Goal: Information Seeking & Learning: Learn about a topic

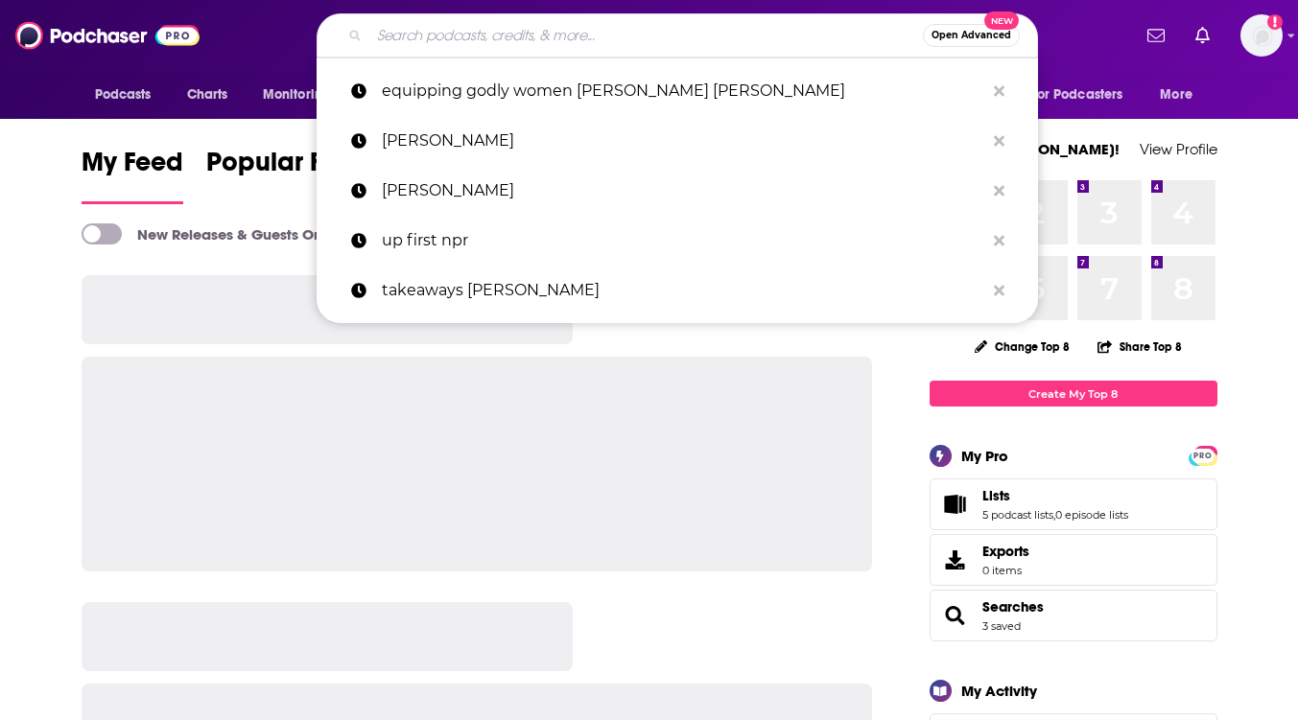
click at [432, 36] on input "Search podcasts, credits, & more..." at bounding box center [645, 35] width 553 height 31
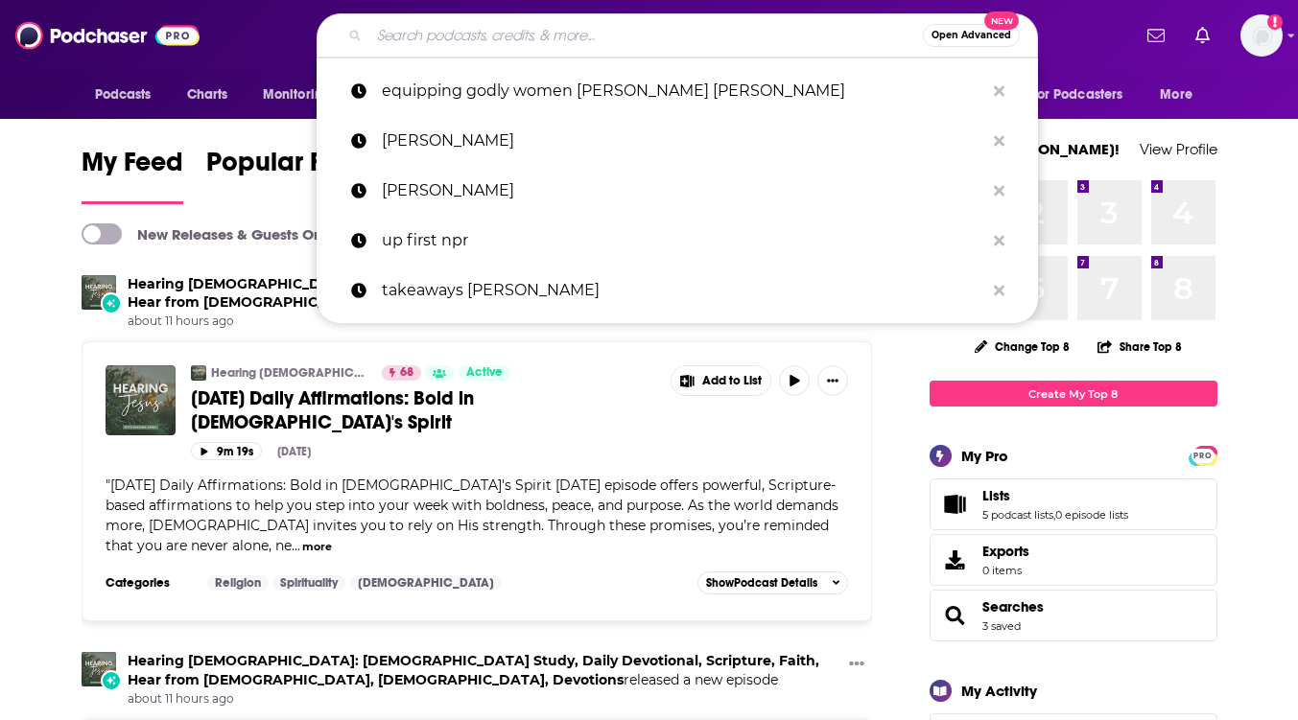
click at [432, 36] on input "Search podcasts, credits, & more..." at bounding box center [645, 35] width 553 height 31
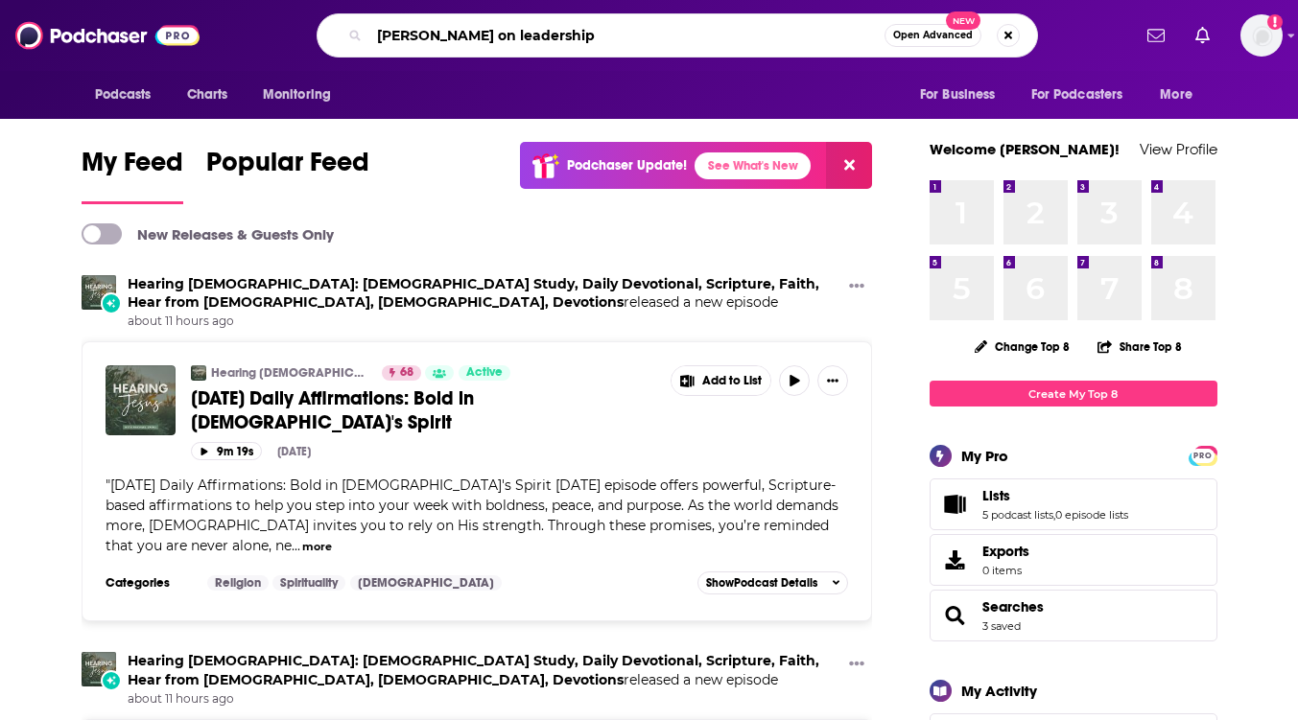
type input "[PERSON_NAME] on leadership"
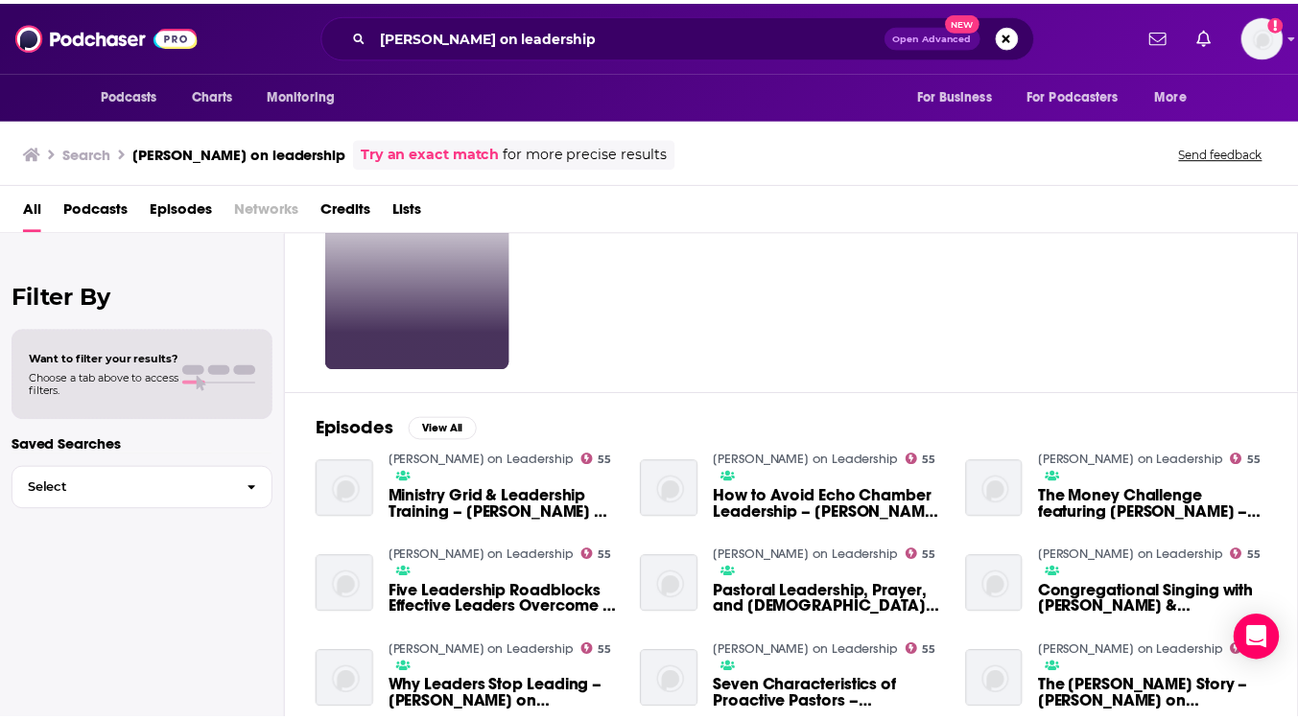
scroll to position [96, 0]
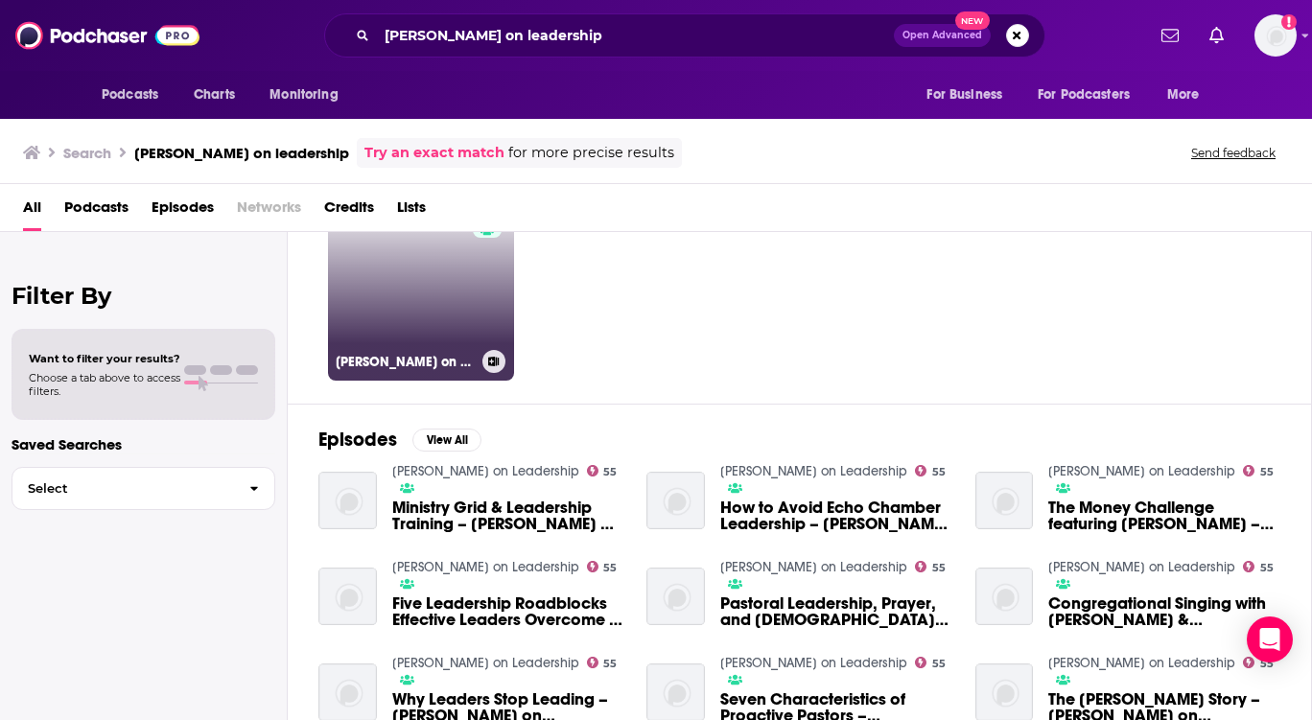
click at [413, 333] on link "55 [PERSON_NAME] on Leadership" at bounding box center [421, 288] width 186 height 186
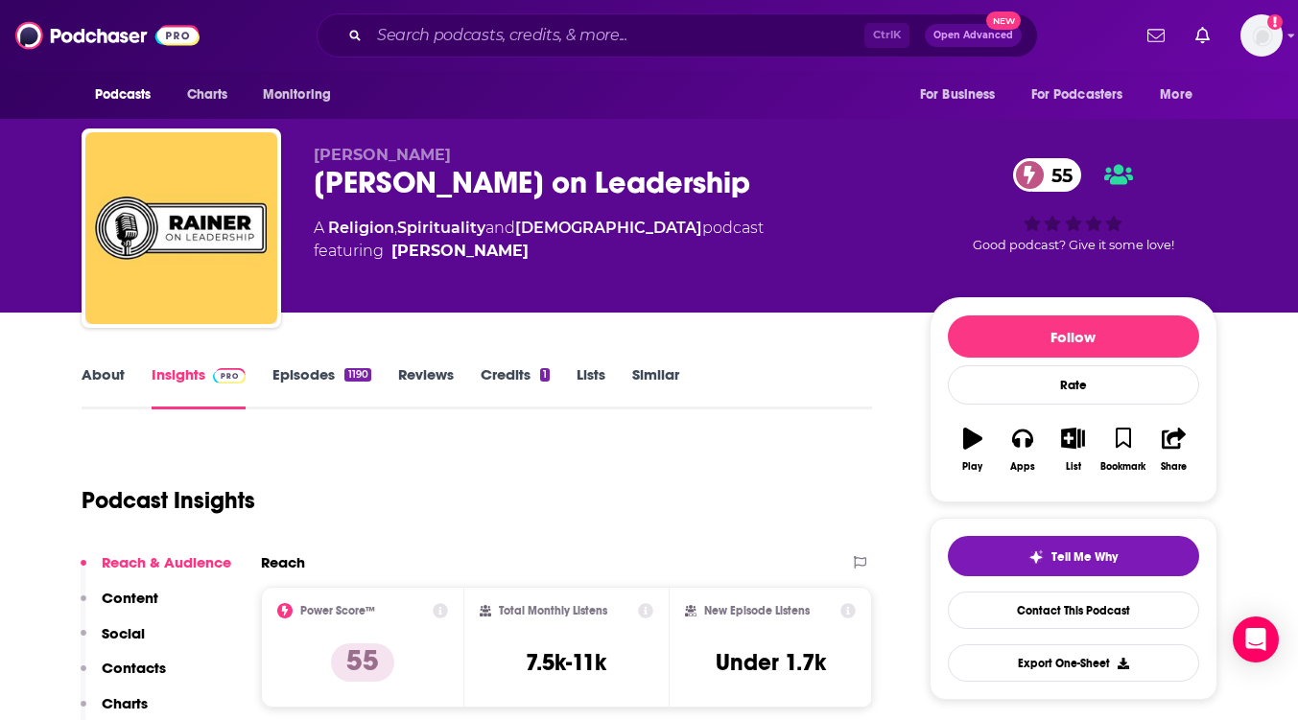
click at [110, 376] on link "About" at bounding box center [103, 387] width 43 height 44
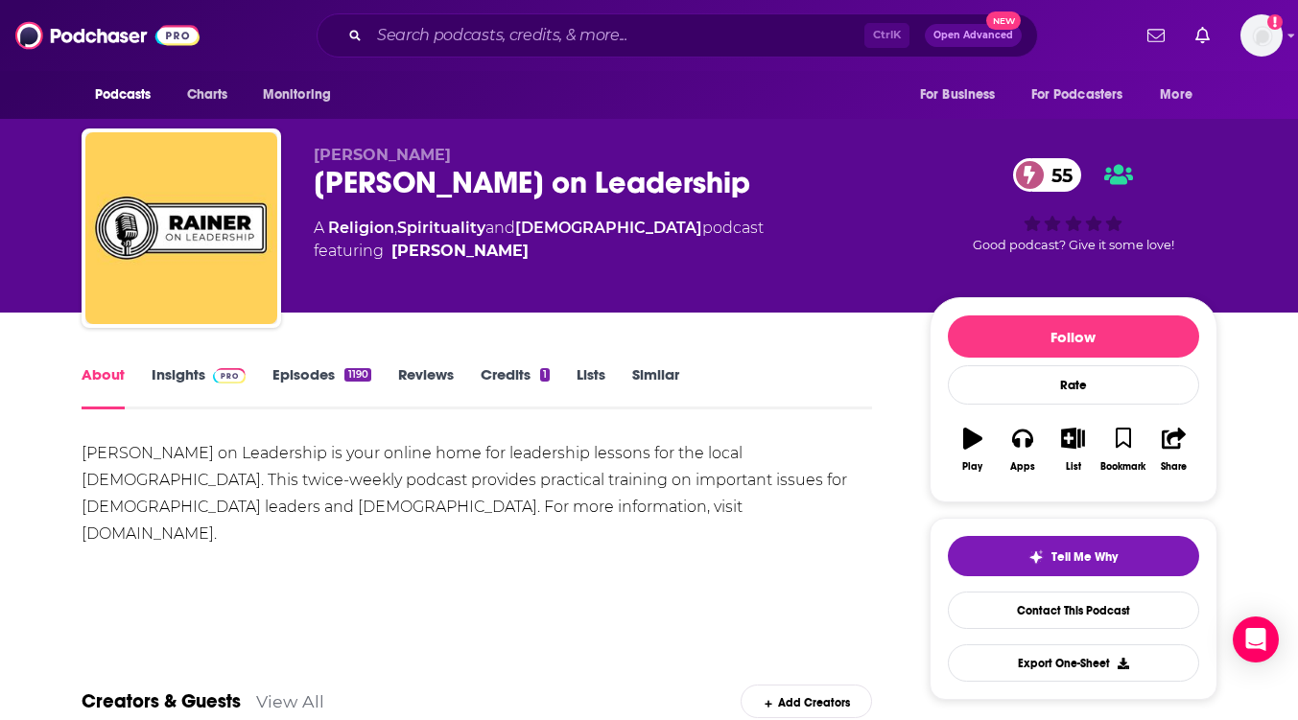
click at [306, 368] on link "Episodes 1190" at bounding box center [321, 387] width 98 height 44
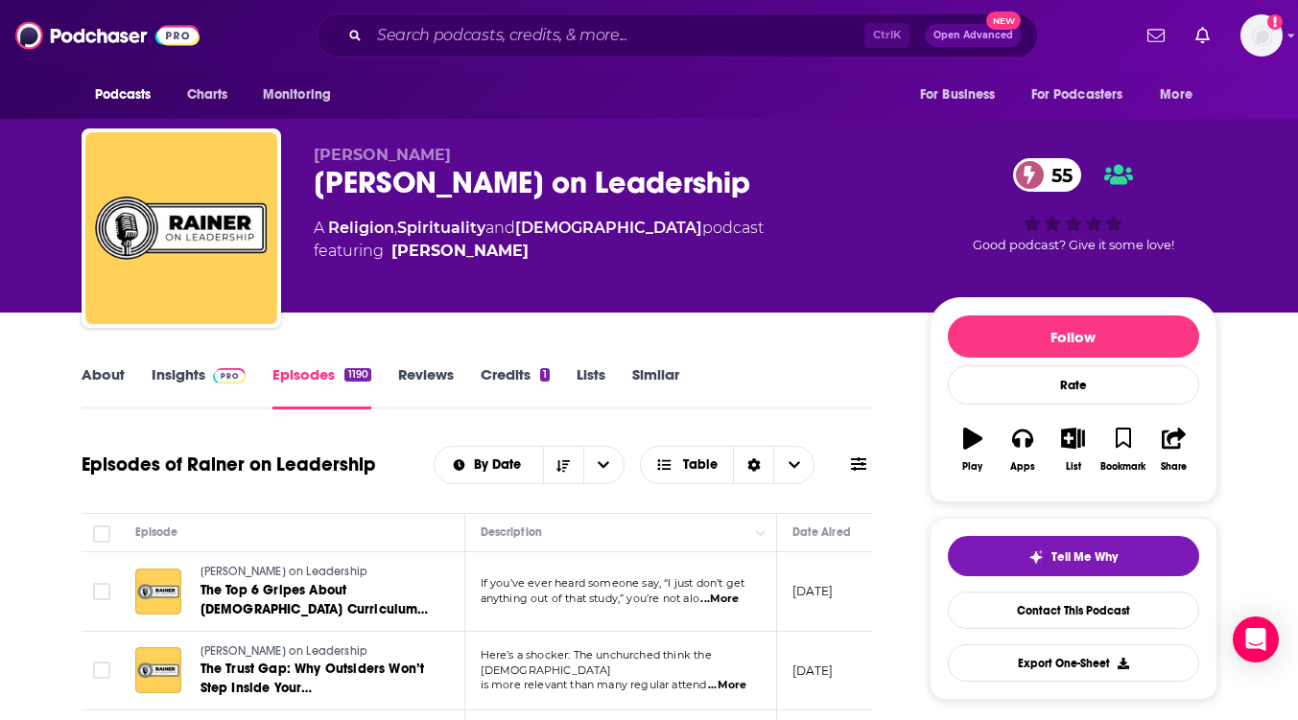
click at [737, 598] on span "...More" at bounding box center [719, 599] width 38 height 15
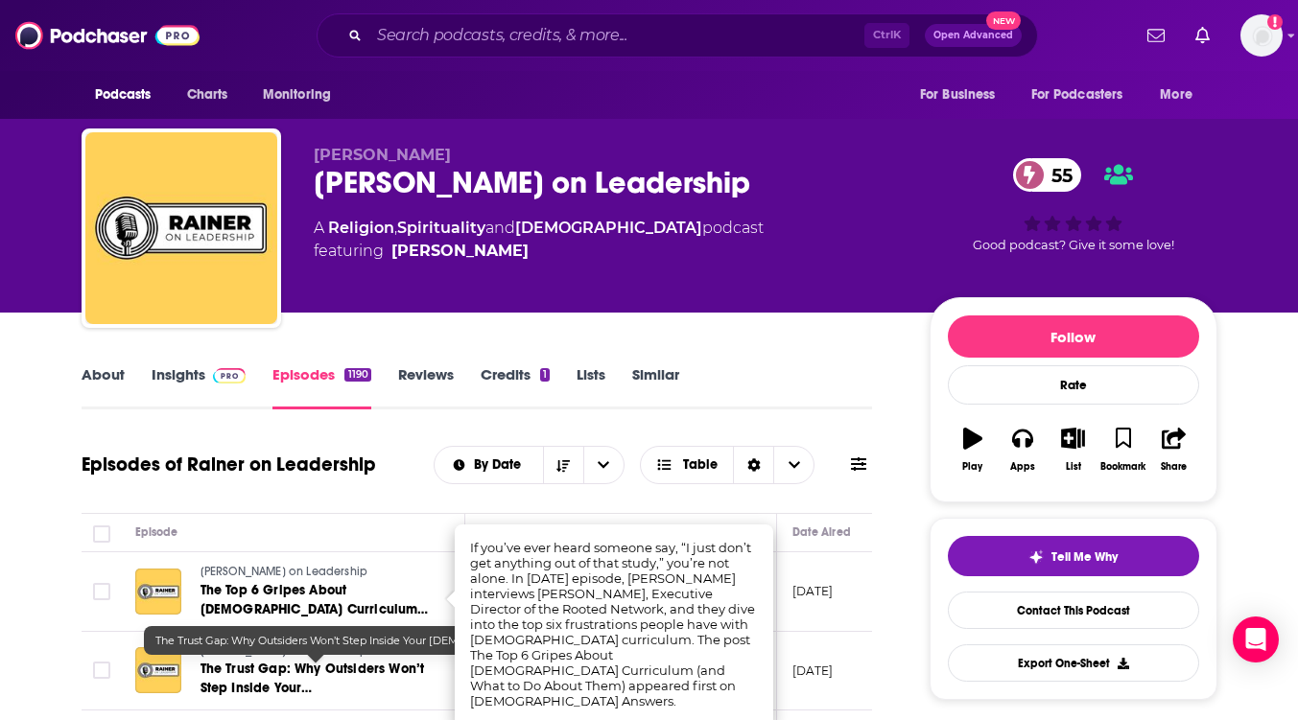
click at [276, 678] on span "The Trust Gap: Why Outsiders Won’t Step Inside Your [DEMOGRAPHIC_DATA]" at bounding box center [312, 688] width 224 height 55
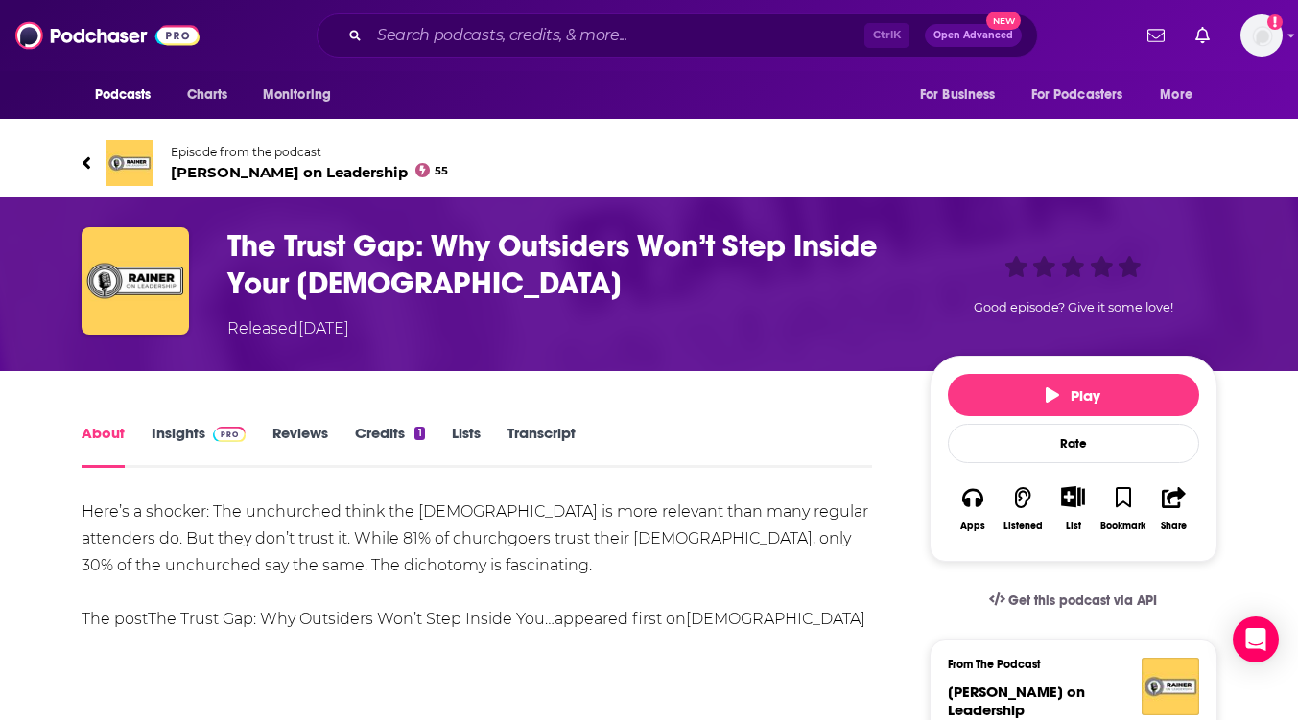
click at [107, 437] on link "About" at bounding box center [103, 446] width 43 height 44
click at [176, 433] on link "Insights" at bounding box center [199, 446] width 95 height 44
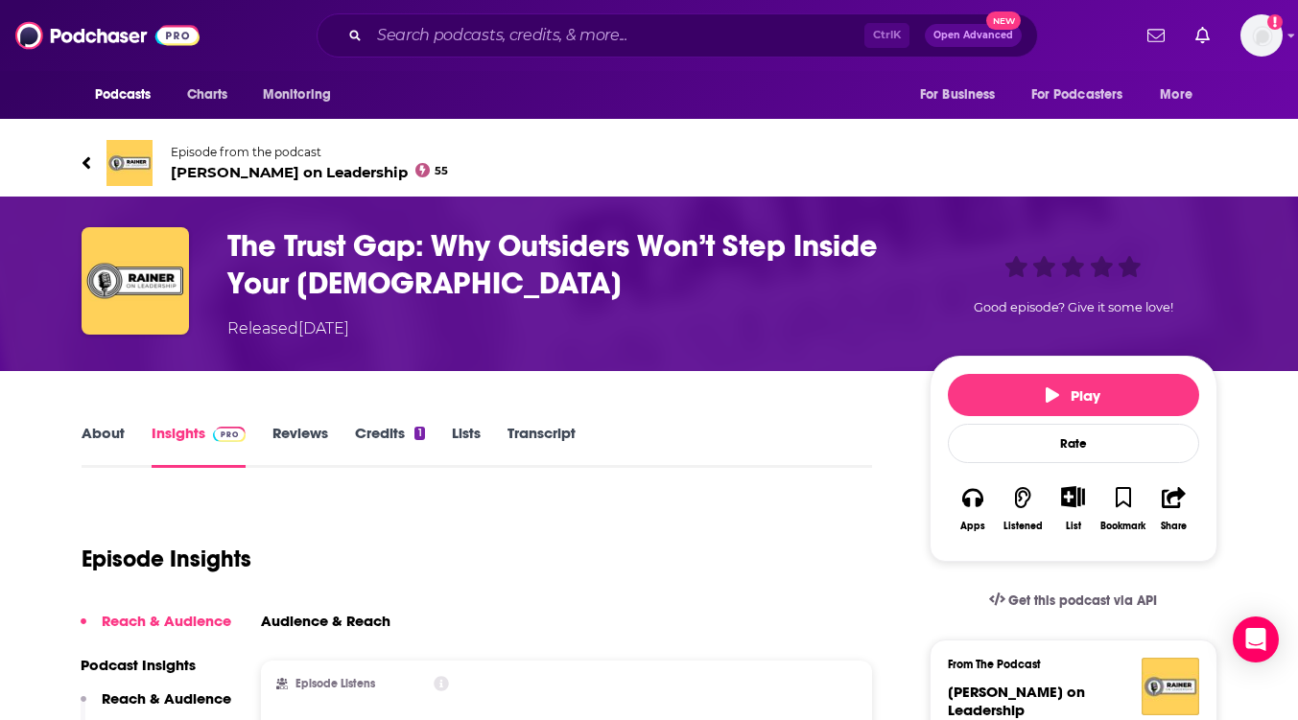
click at [117, 159] on img at bounding box center [129, 163] width 46 height 46
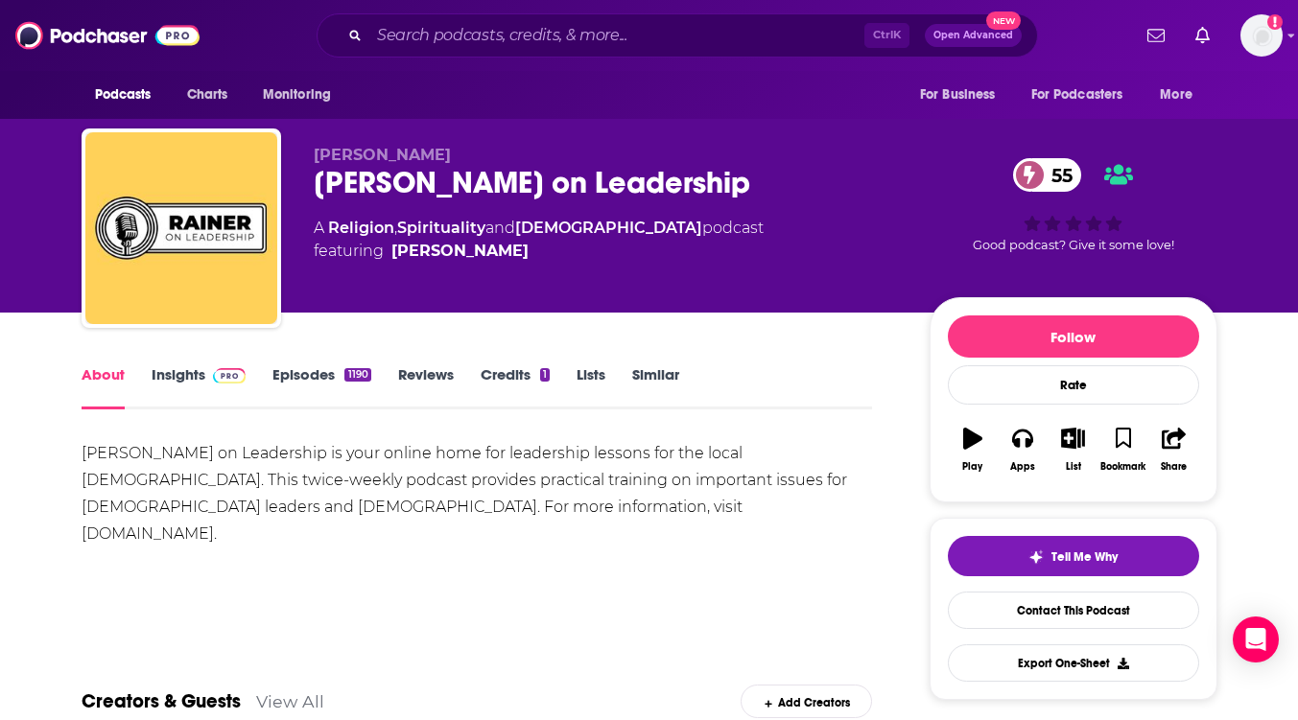
click at [300, 372] on link "Episodes 1190" at bounding box center [321, 387] width 98 height 44
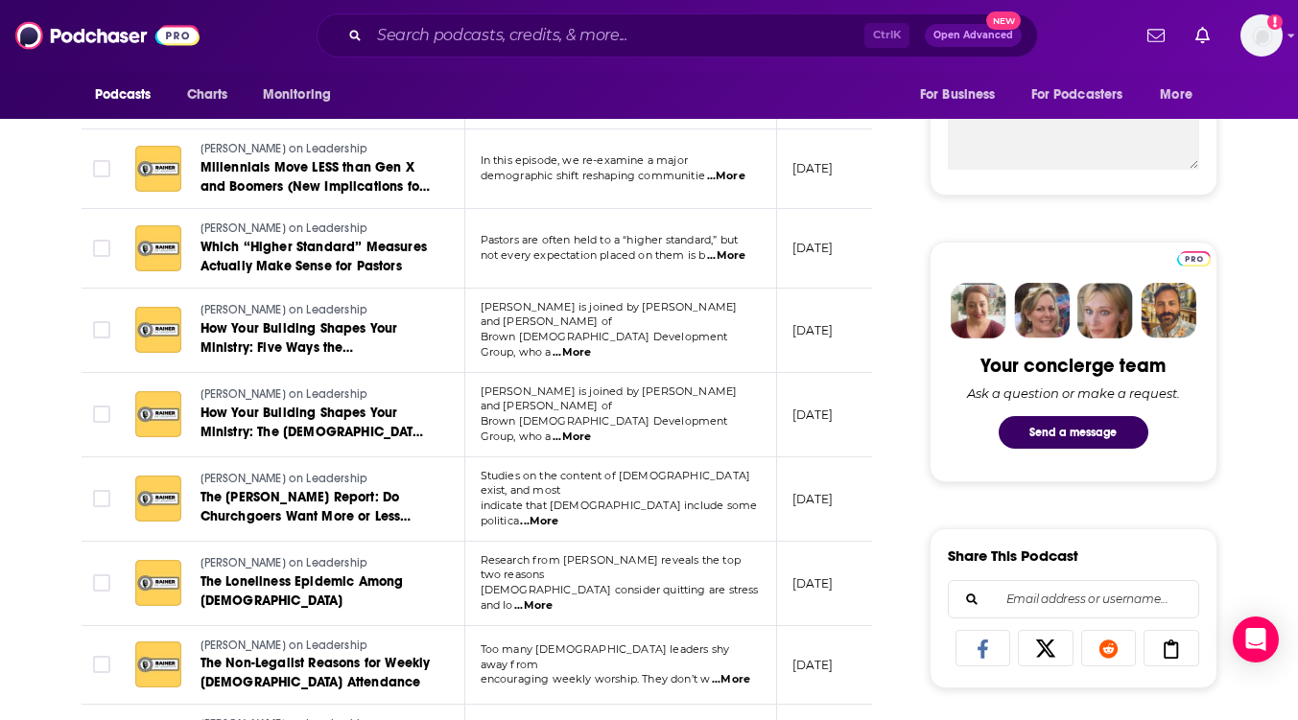
scroll to position [767, 0]
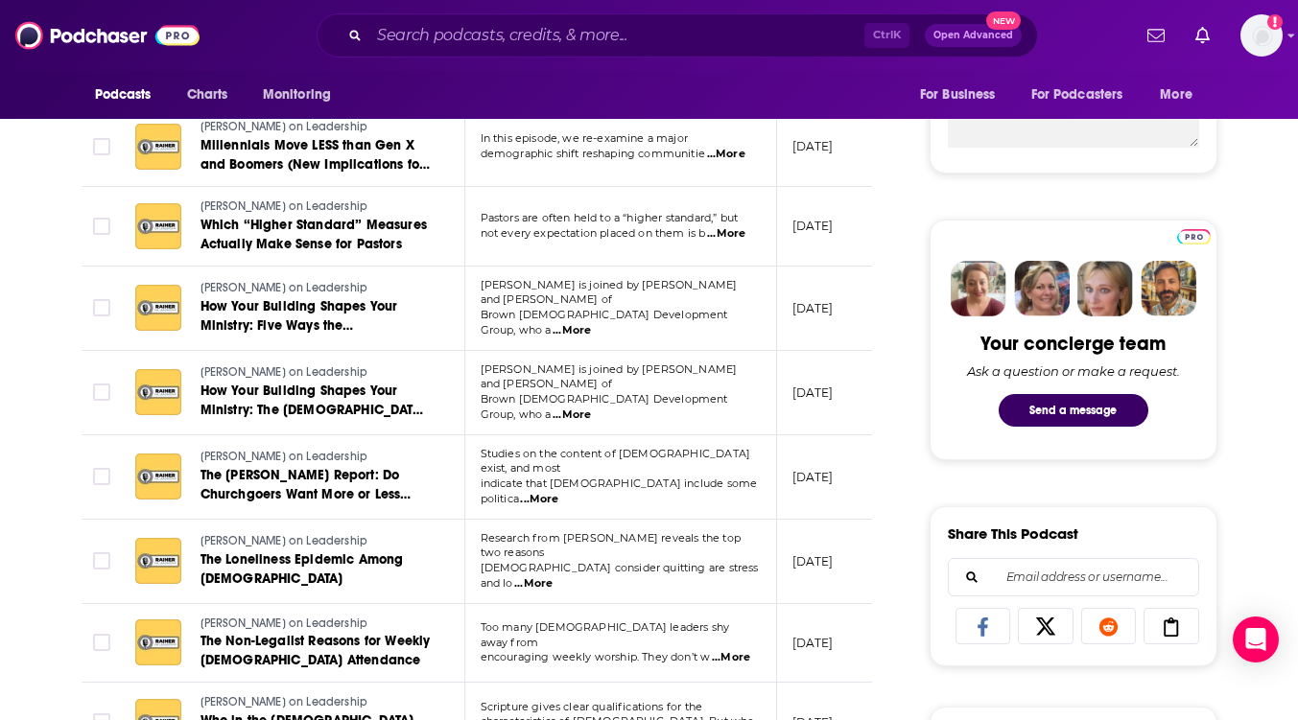
click at [734, 650] on span "...More" at bounding box center [731, 657] width 38 height 15
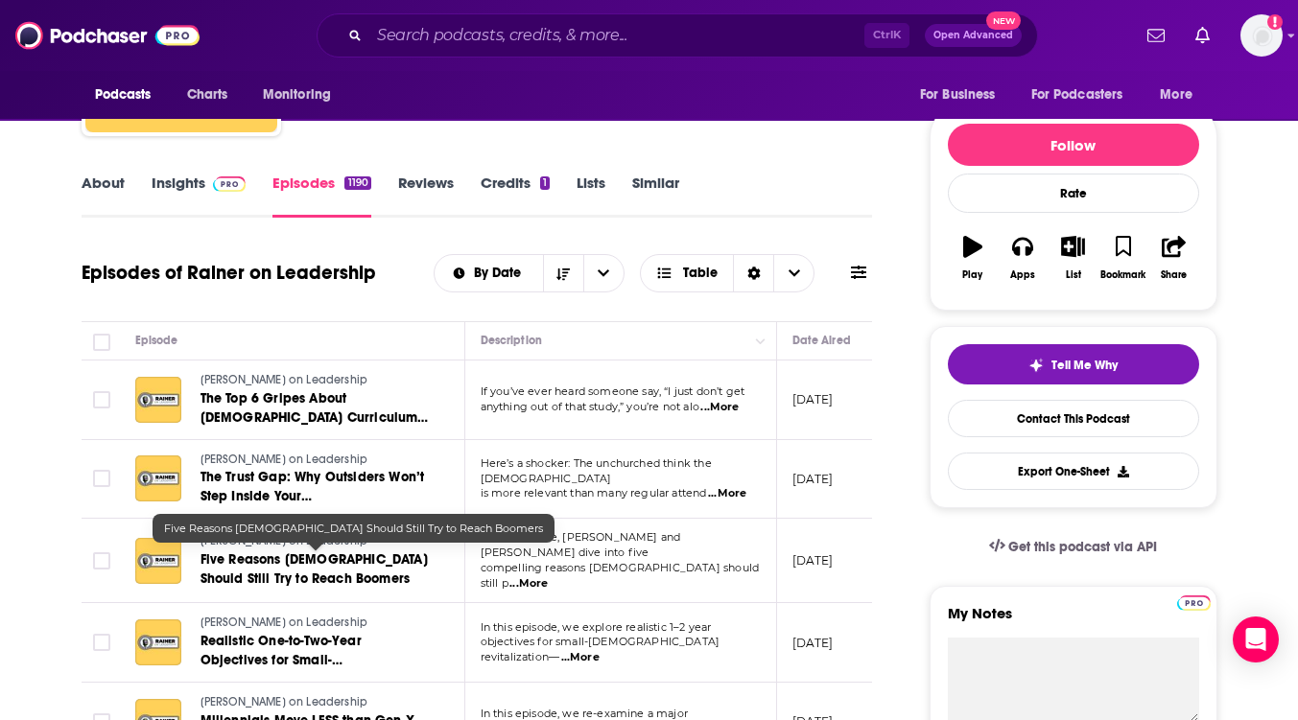
scroll to position [0, 0]
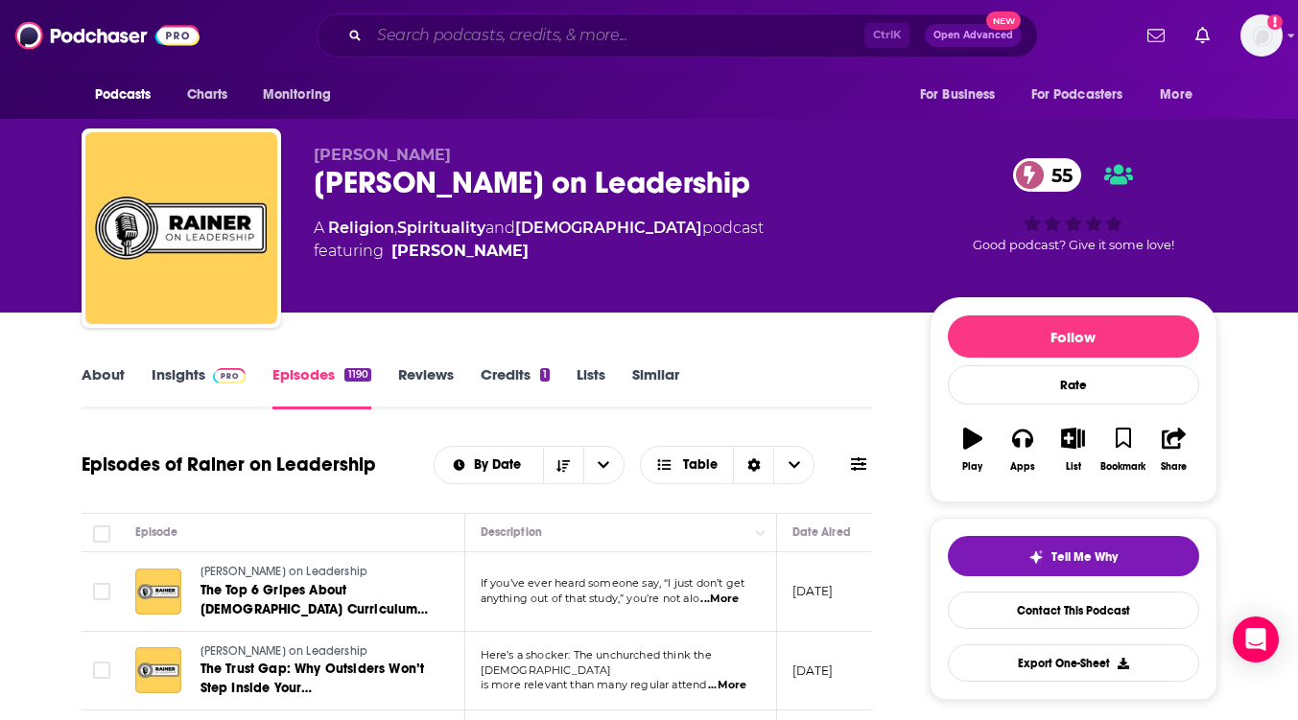
click at [434, 38] on input "Search podcasts, credits, & more..." at bounding box center [616, 35] width 495 height 31
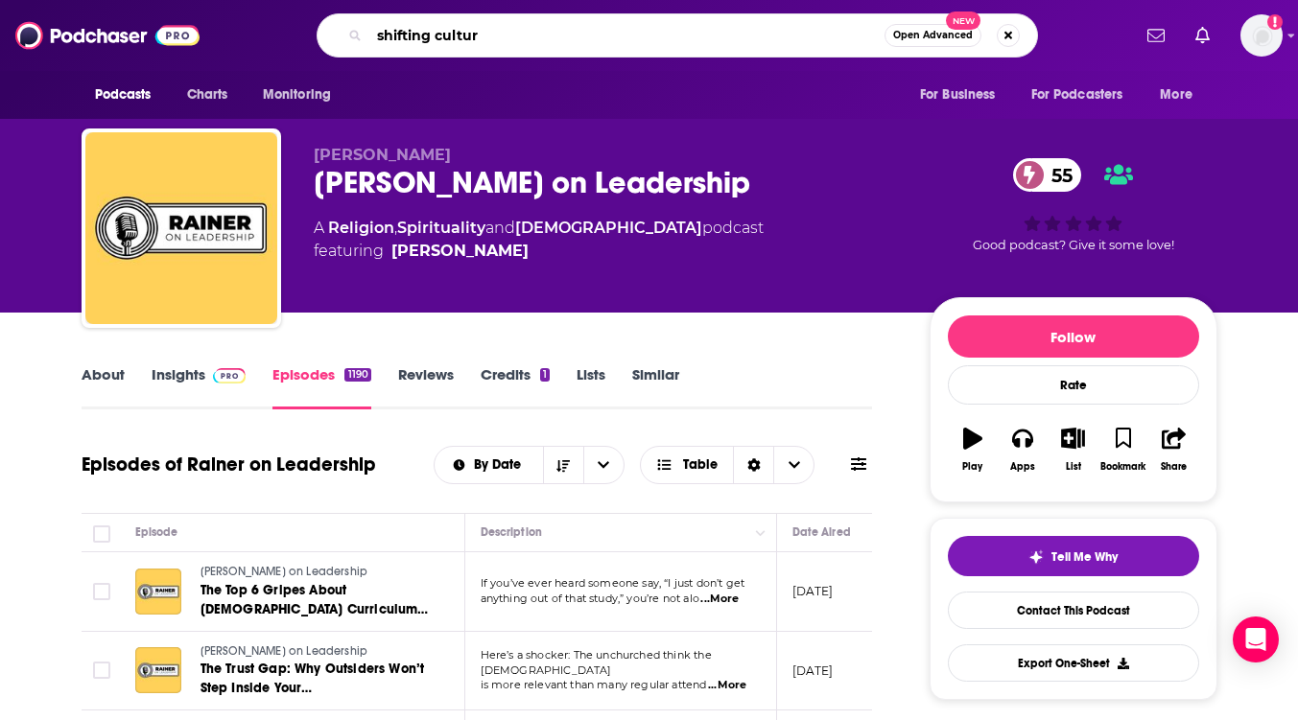
type input "shifting culture"
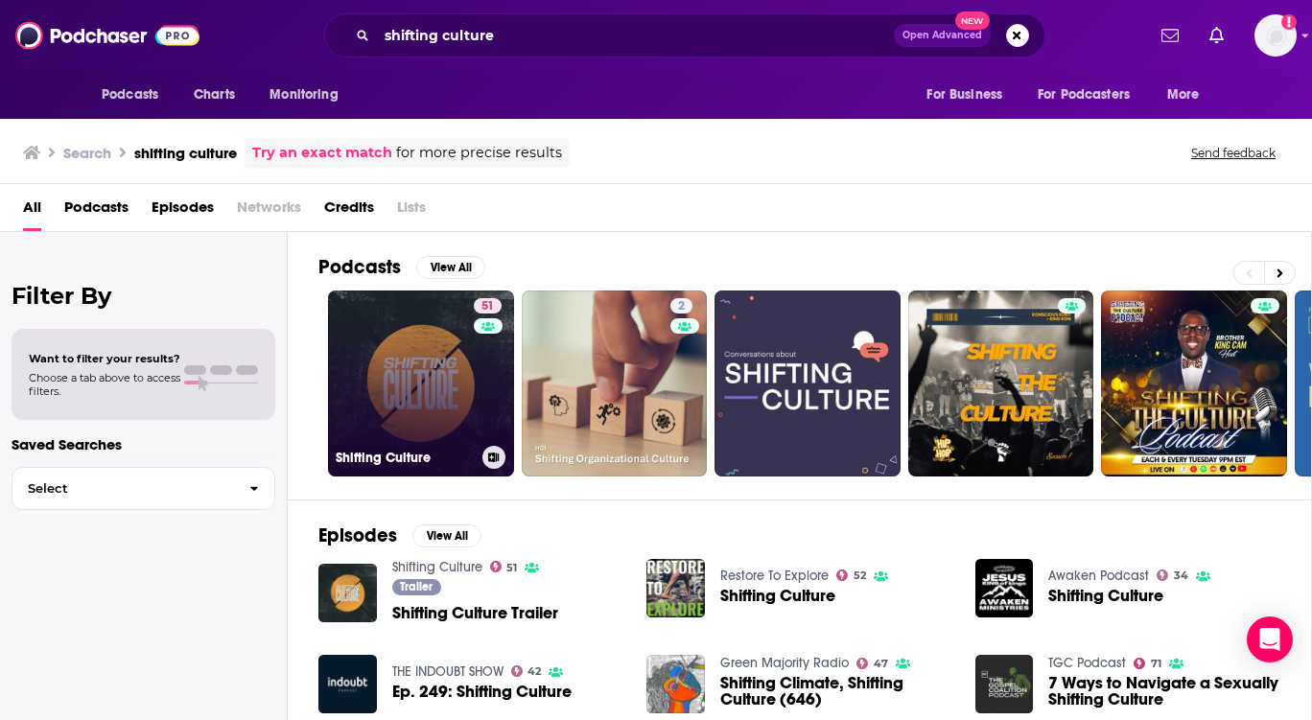
click at [406, 386] on link "51 Shifting Culture" at bounding box center [421, 384] width 186 height 186
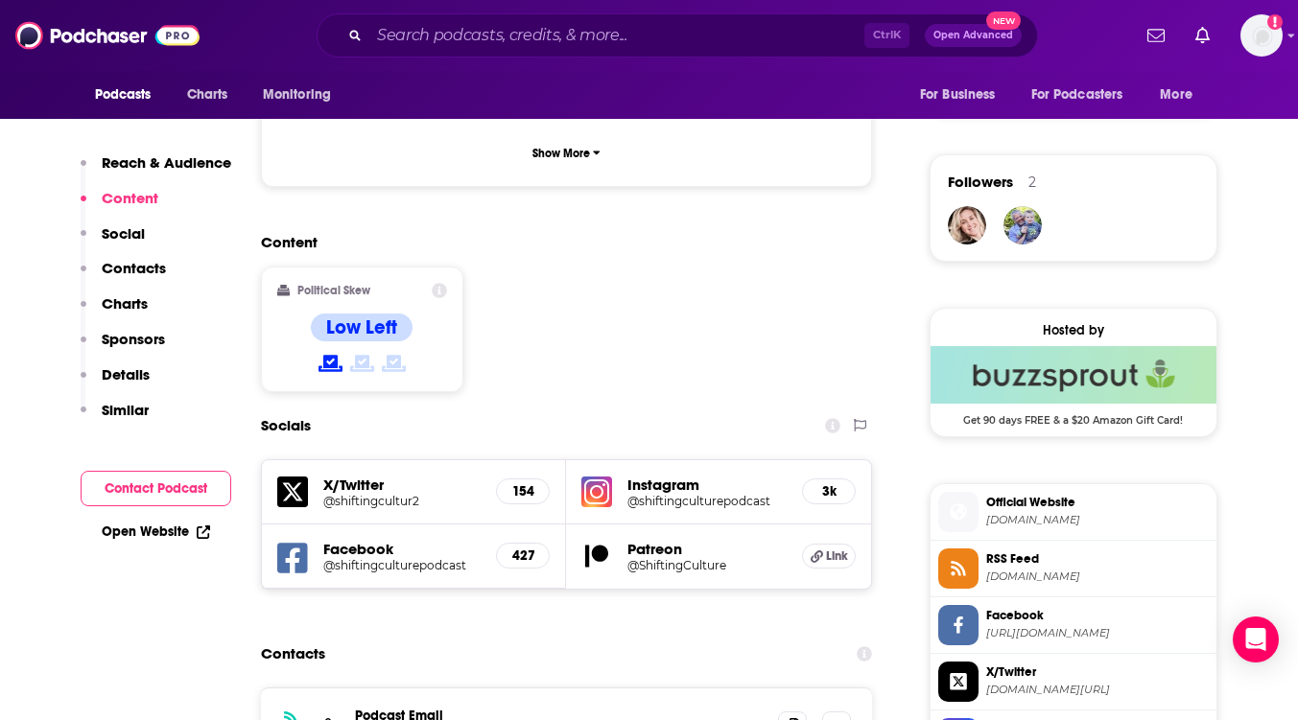
scroll to position [1151, 0]
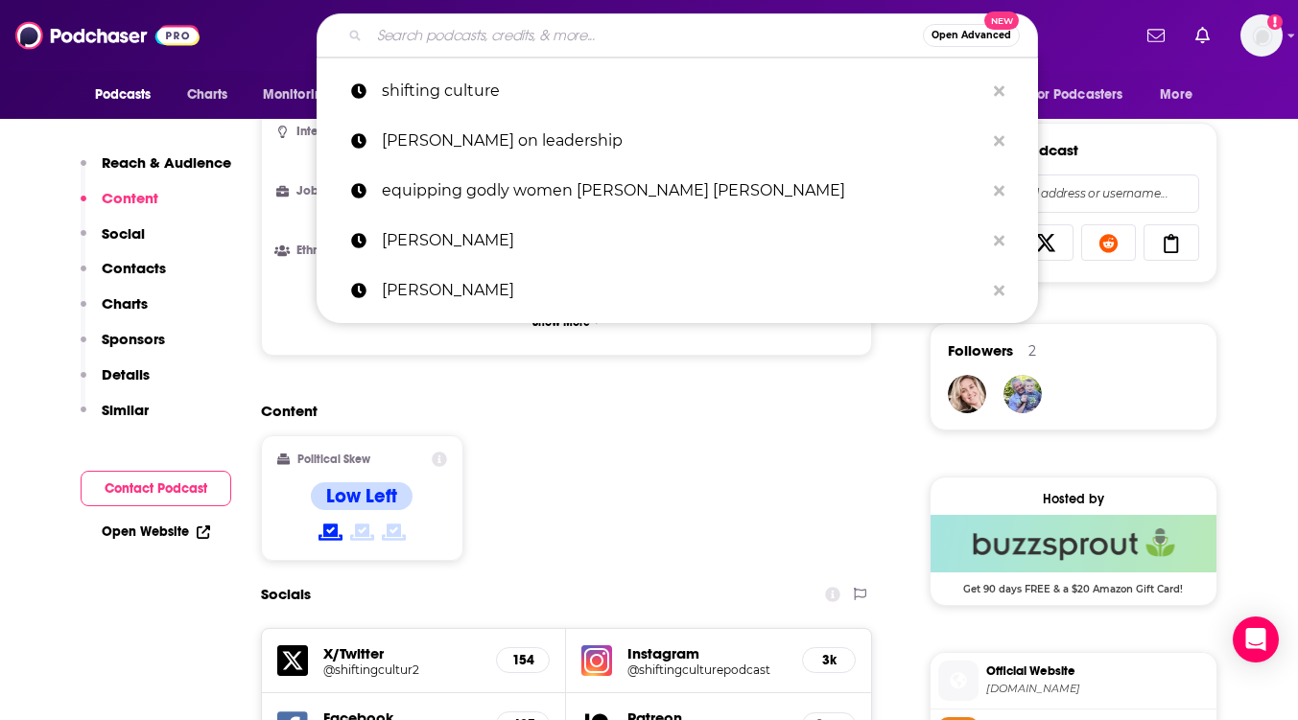
click at [403, 33] on input "Search podcasts, credits, & more..." at bounding box center [645, 35] width 553 height 31
click at [400, 41] on input "Search podcasts, credits, & more..." at bounding box center [645, 35] width 553 height 31
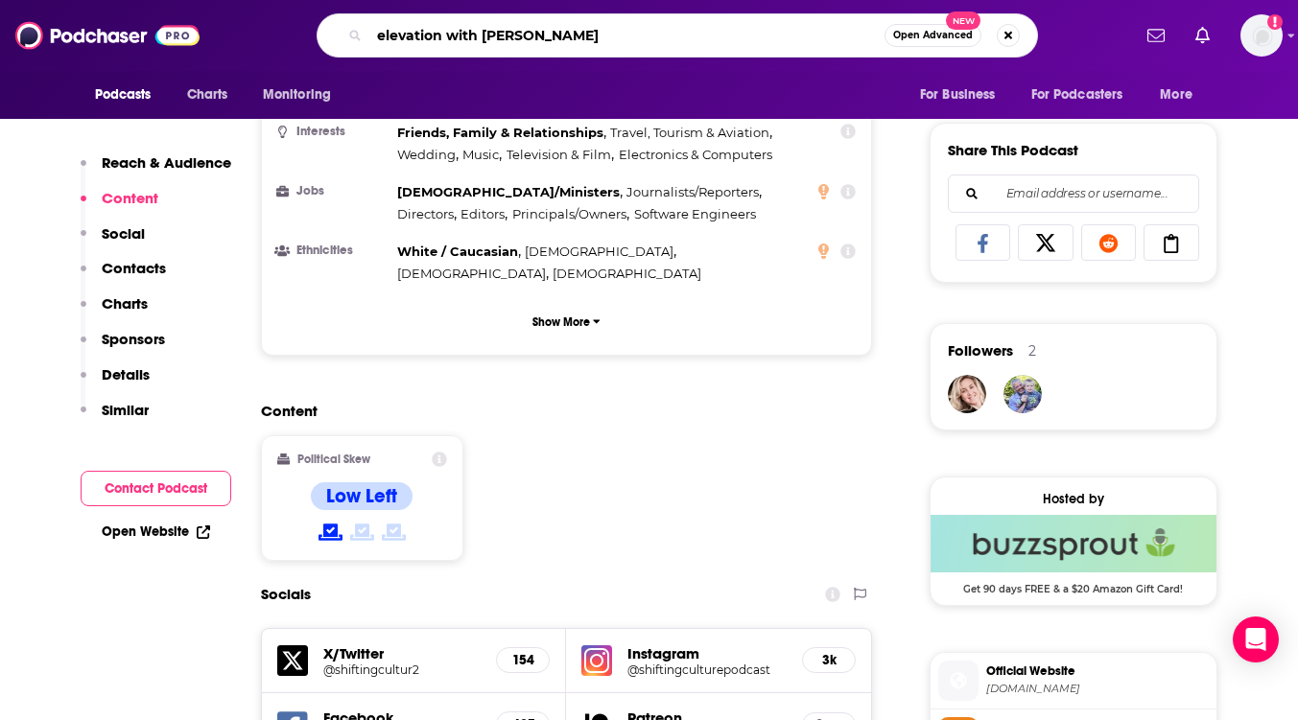
type input "elevation with [PERSON_NAME]"
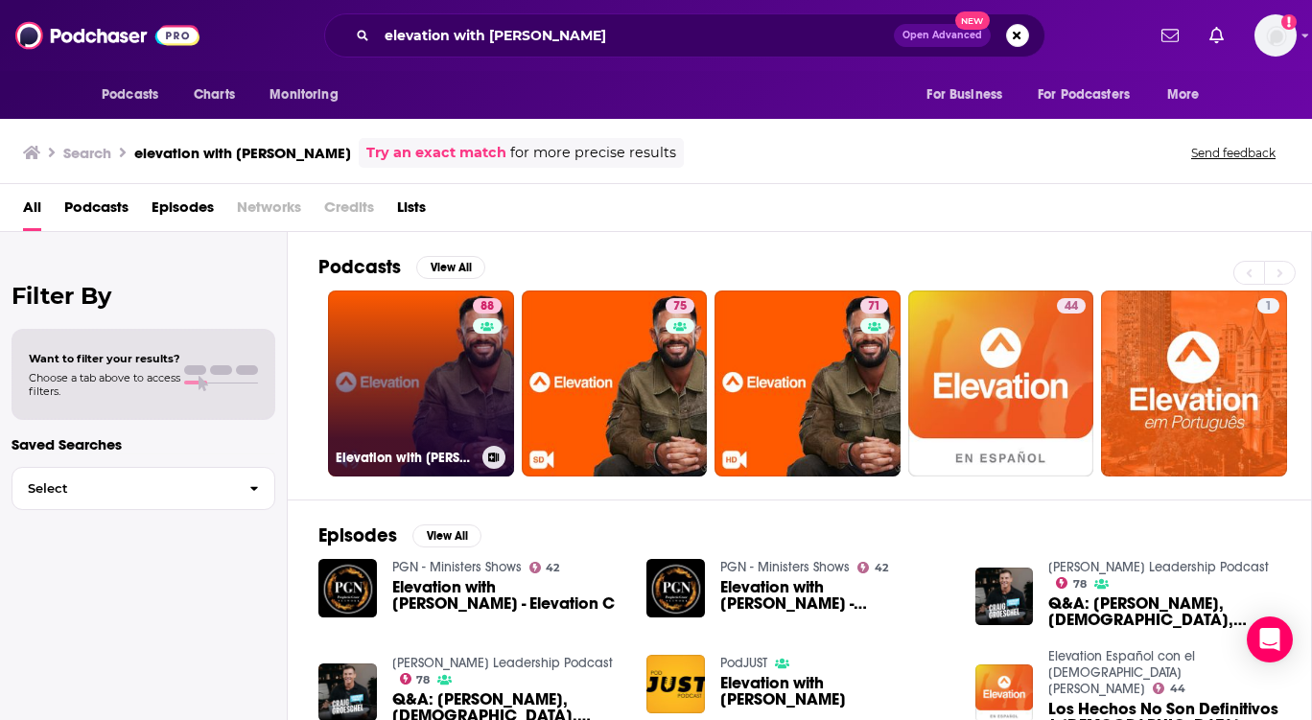
click at [402, 379] on link "88 Elevation with [PERSON_NAME]" at bounding box center [421, 384] width 186 height 186
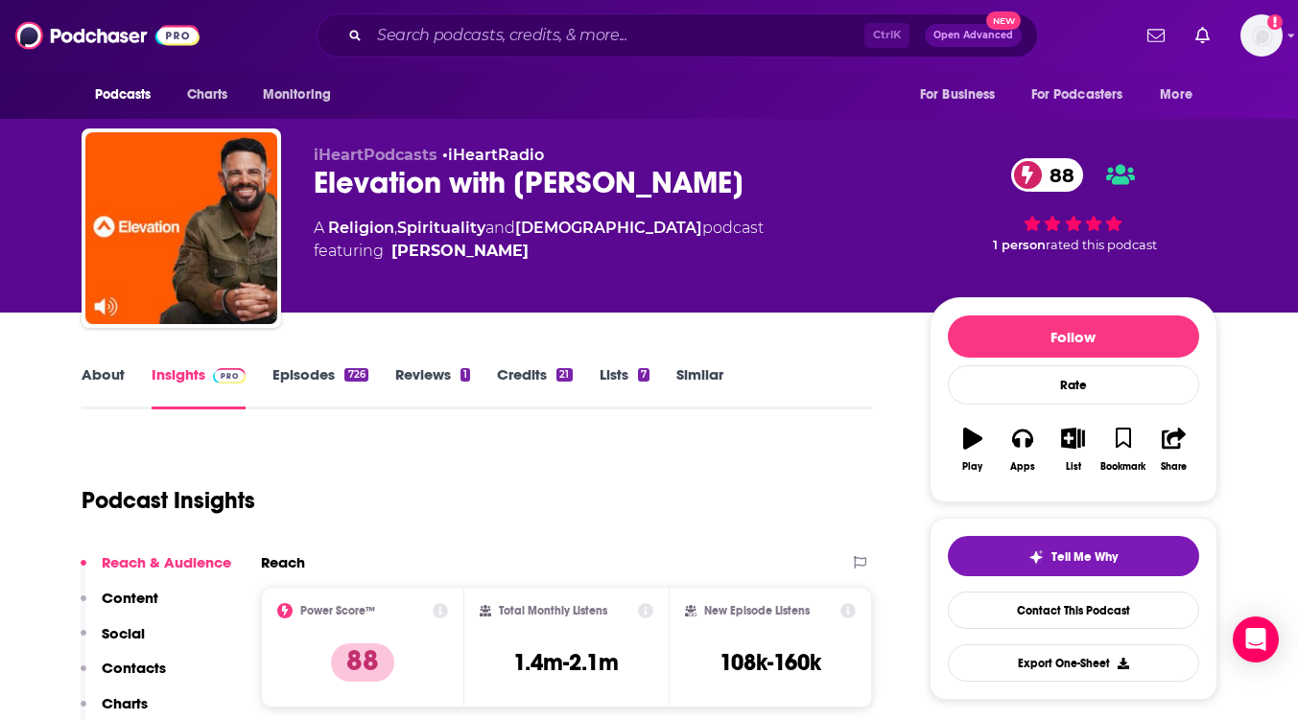
click at [298, 379] on link "Episodes 726" at bounding box center [319, 387] width 95 height 44
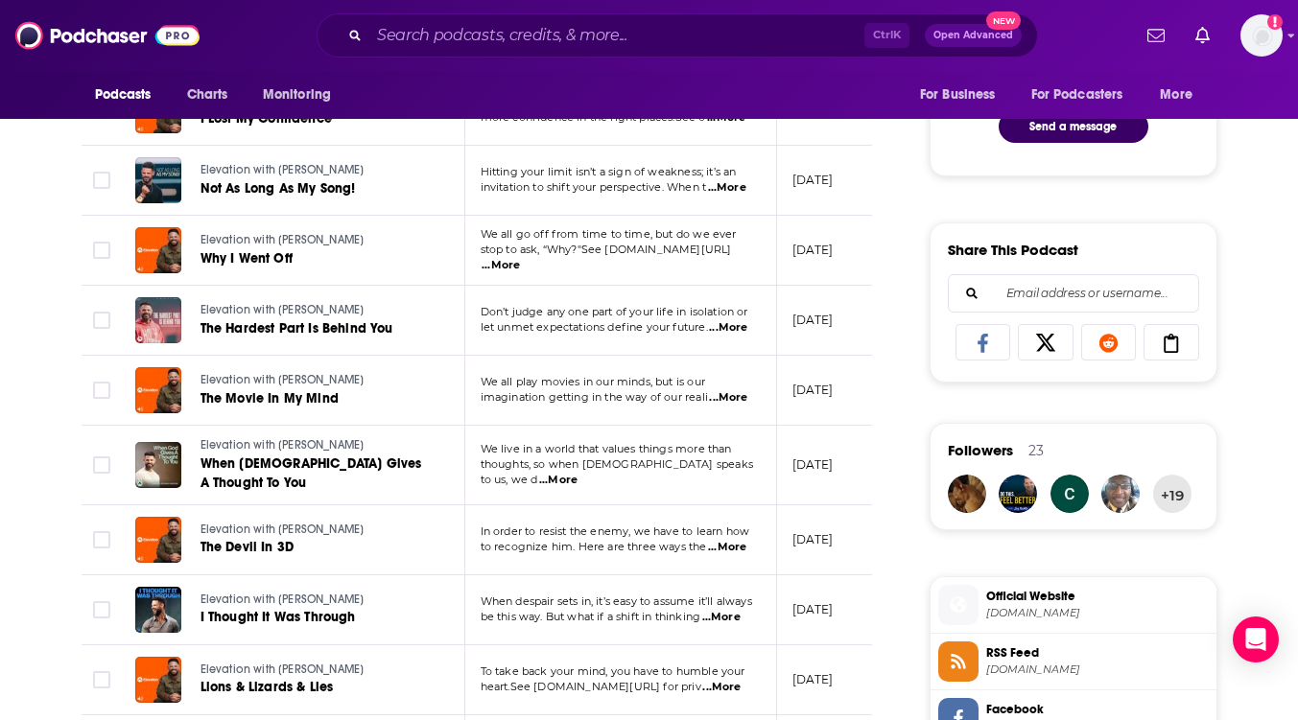
scroll to position [1055, 0]
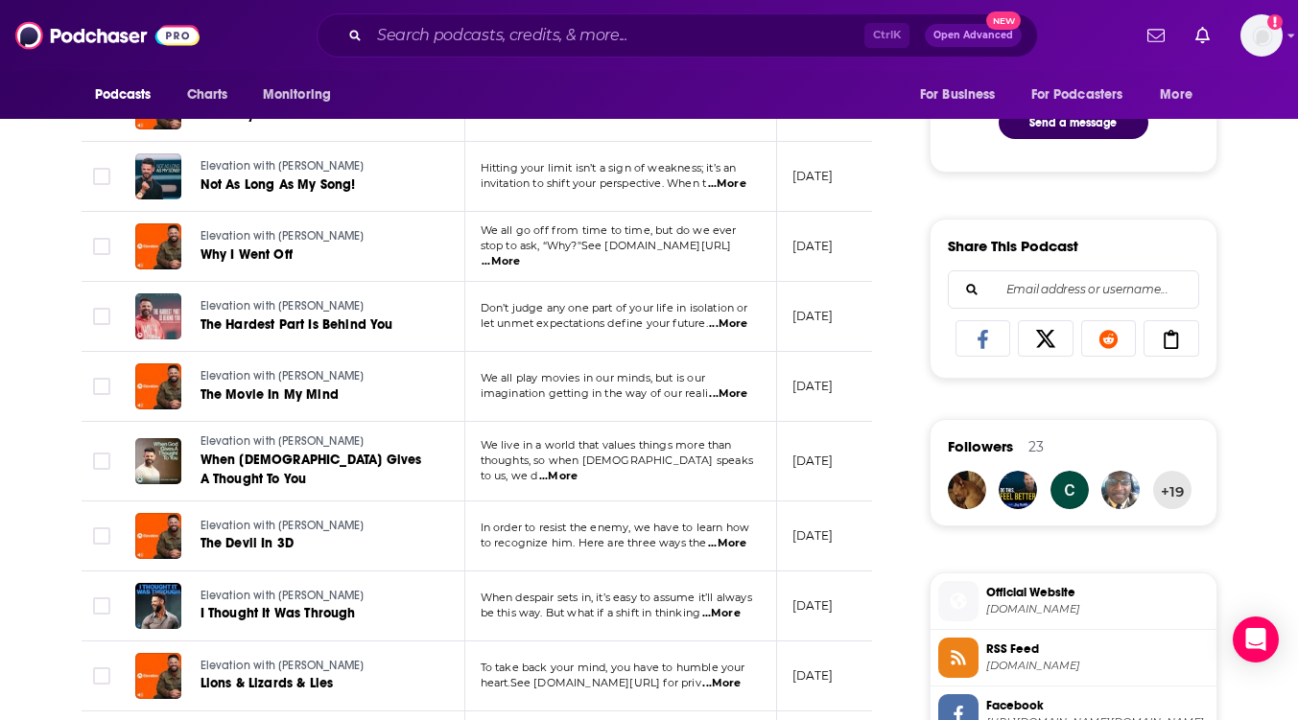
click at [731, 606] on span "...More" at bounding box center [721, 613] width 38 height 15
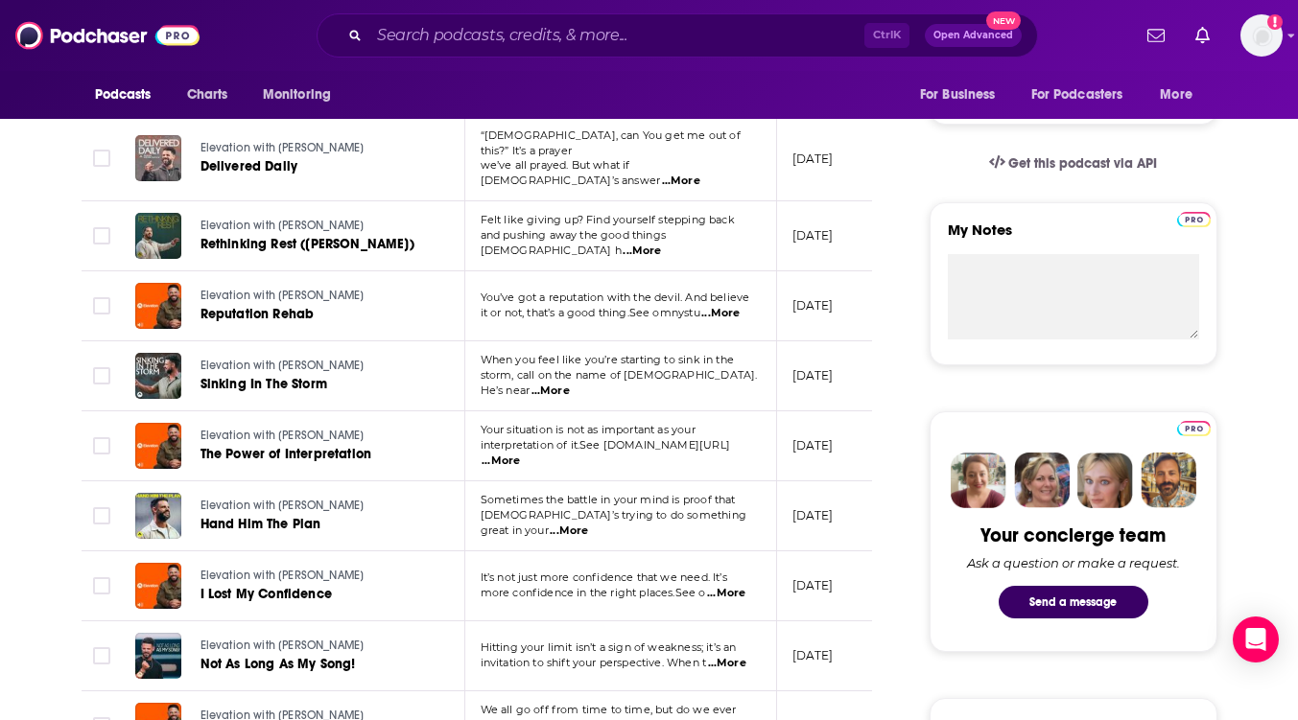
scroll to position [0, 0]
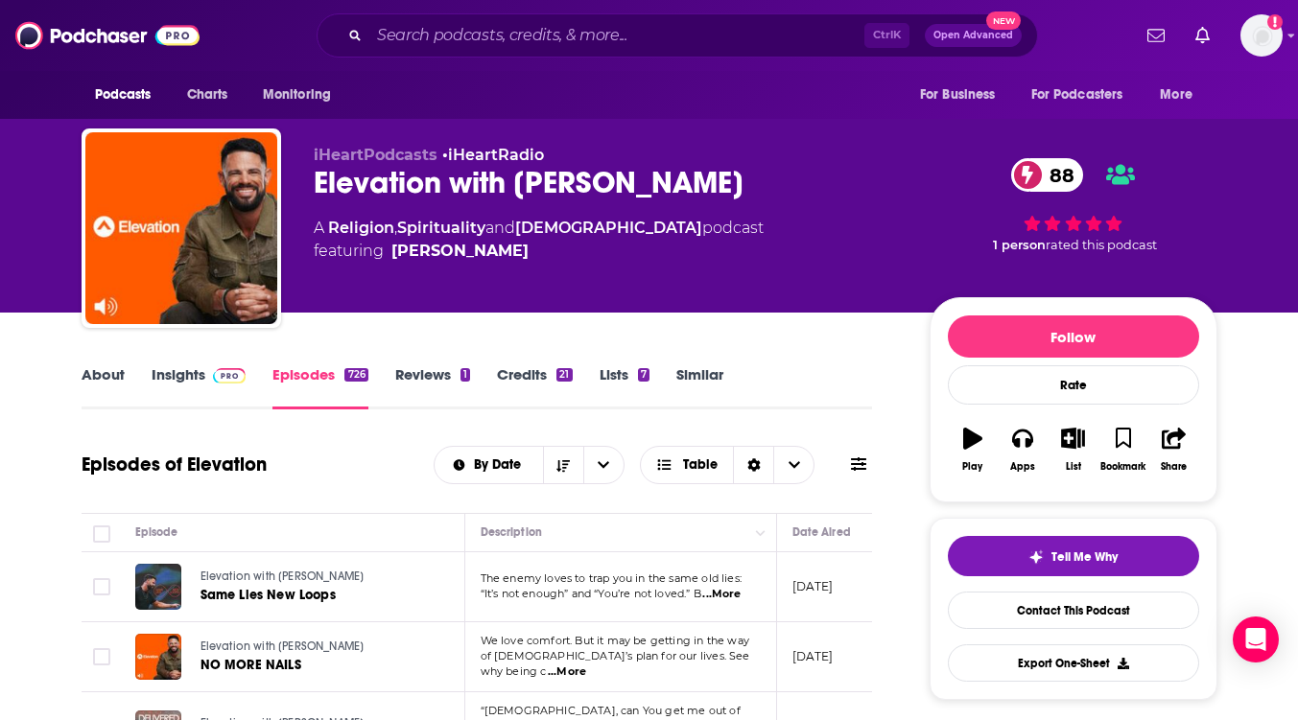
click at [100, 380] on link "About" at bounding box center [103, 387] width 43 height 44
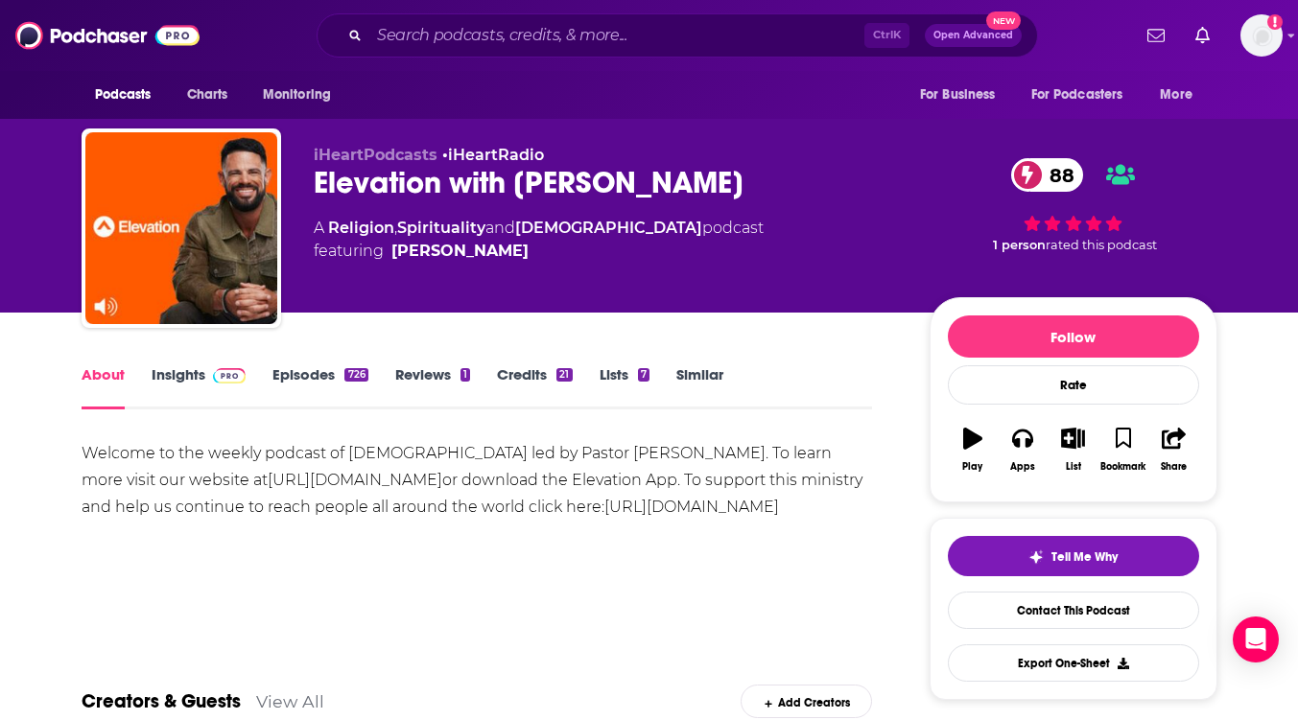
click at [196, 374] on link "Insights" at bounding box center [199, 387] width 95 height 44
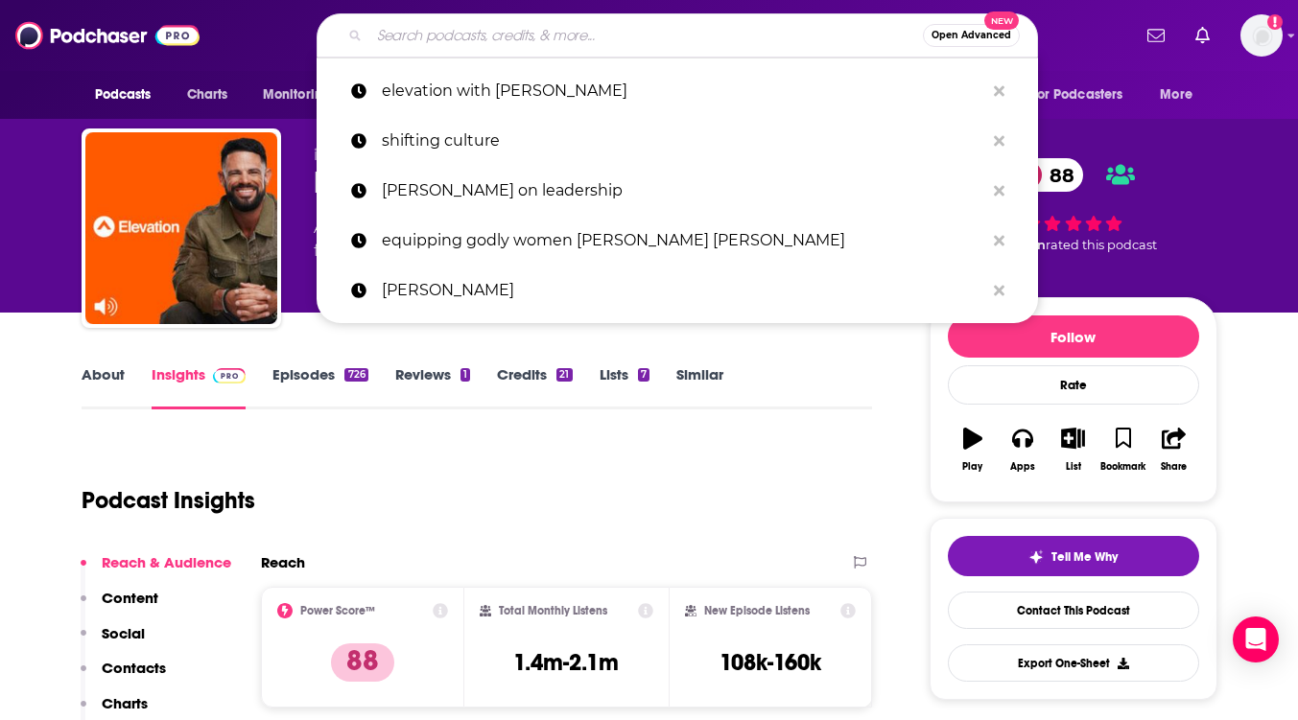
click at [414, 32] on input "Search podcasts, credits, & more..." at bounding box center [645, 35] width 553 height 31
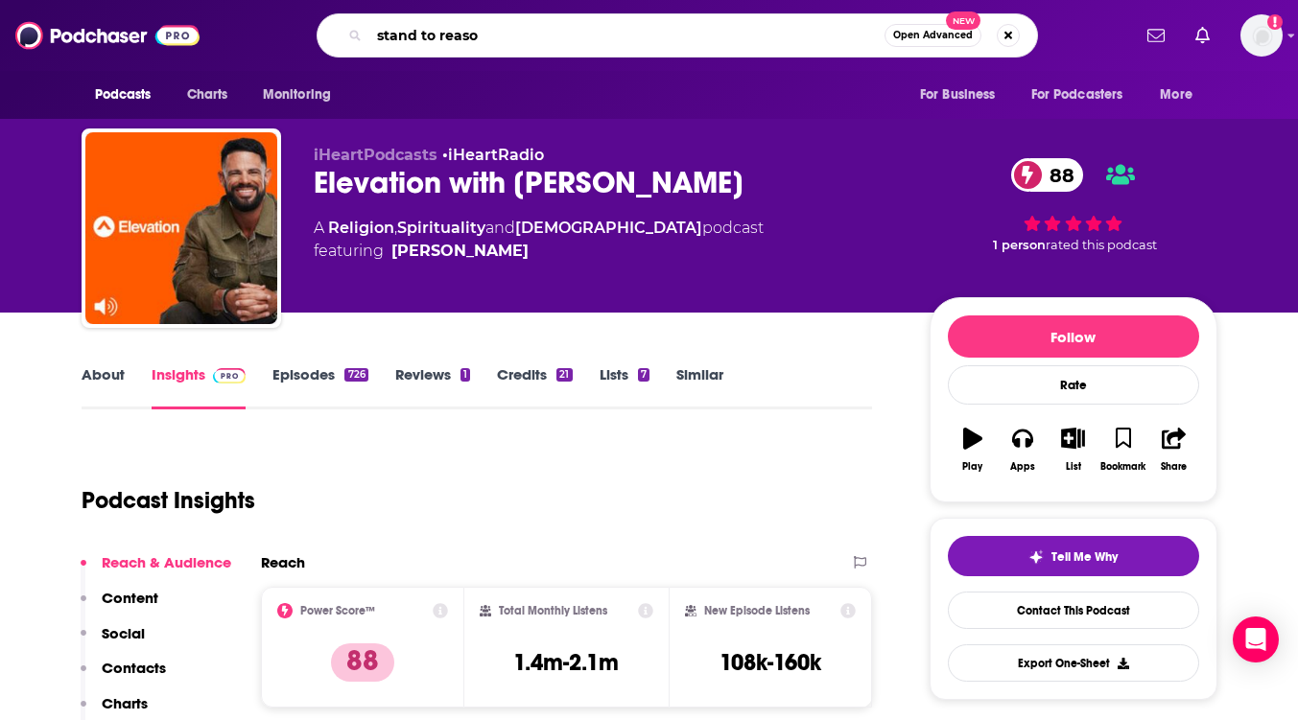
type input "stand to reason"
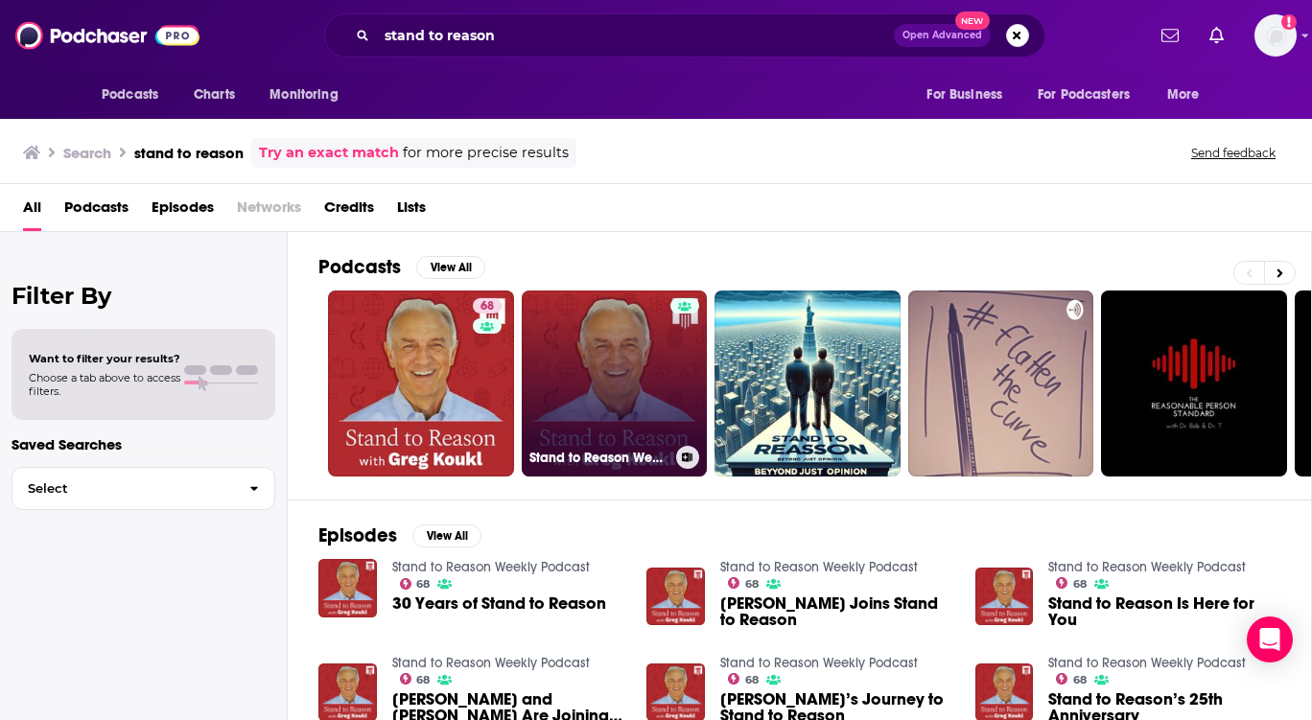
click at [558, 347] on link "Stand to Reason Weekly Podcast" at bounding box center [615, 384] width 186 height 186
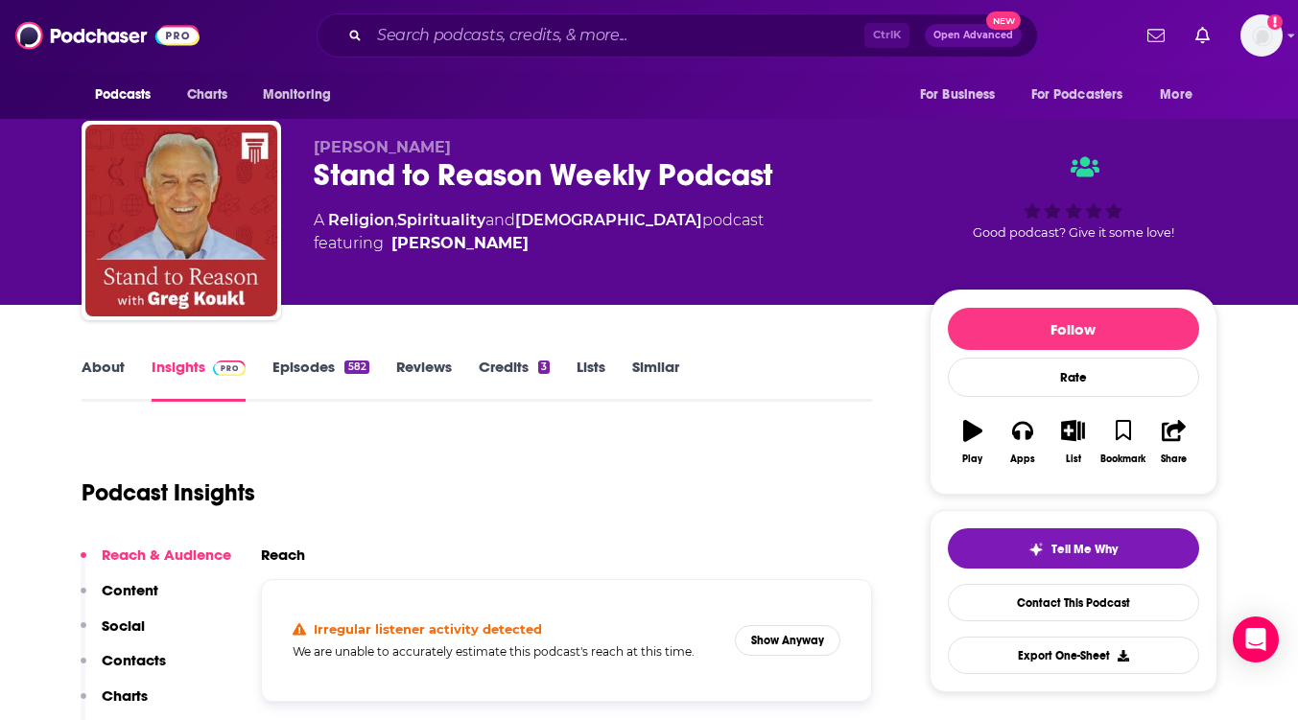
scroll to position [192, 0]
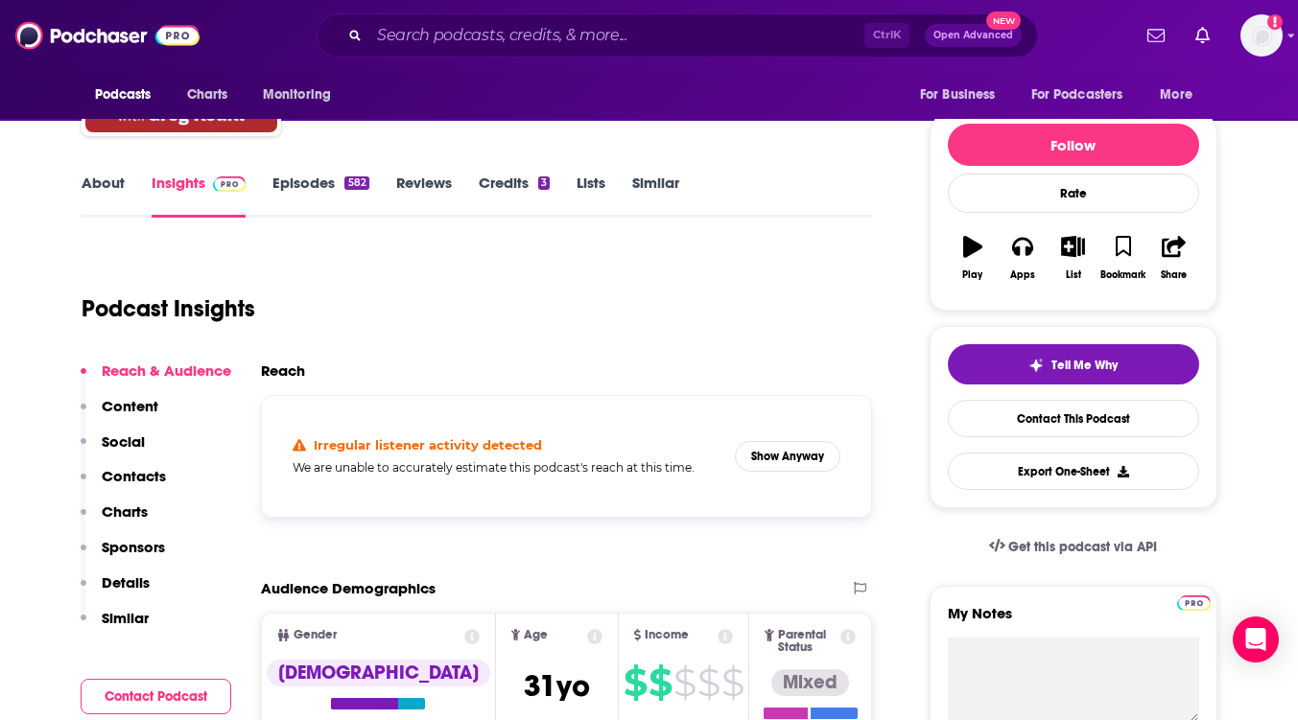
click at [94, 178] on link "About" at bounding box center [103, 196] width 43 height 44
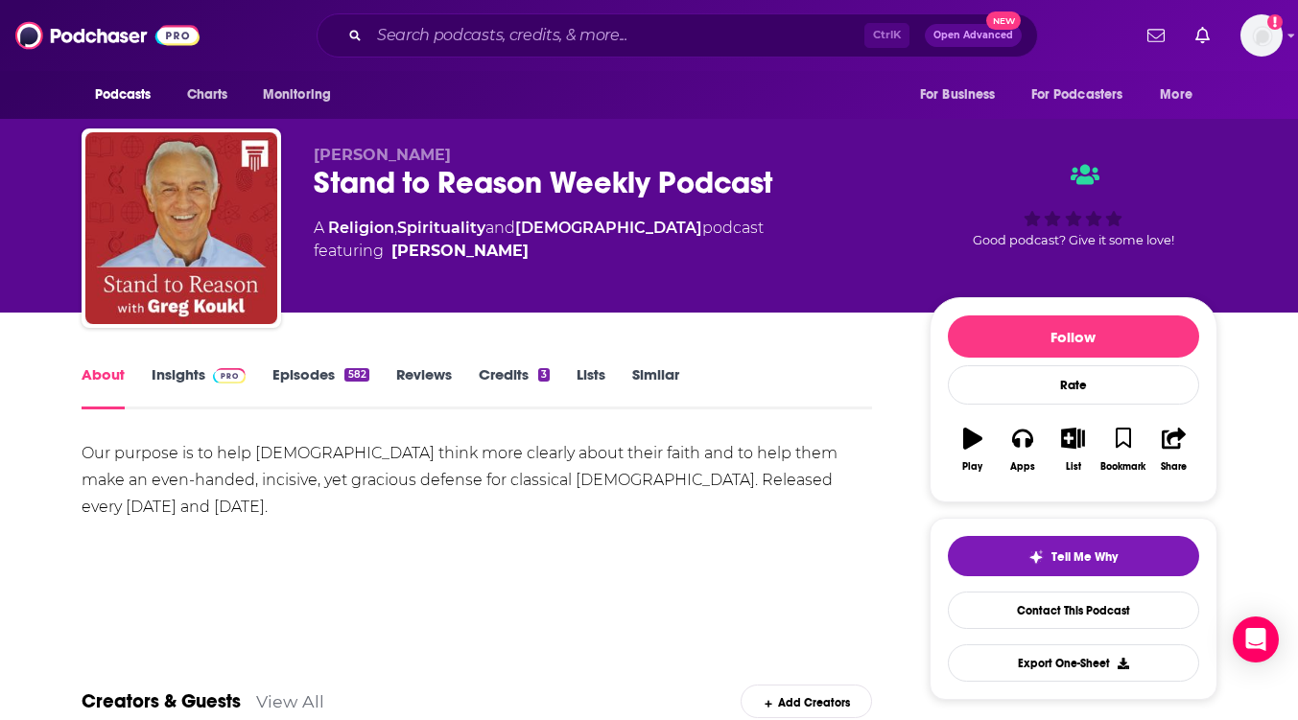
click at [166, 376] on link "Insights" at bounding box center [199, 387] width 95 height 44
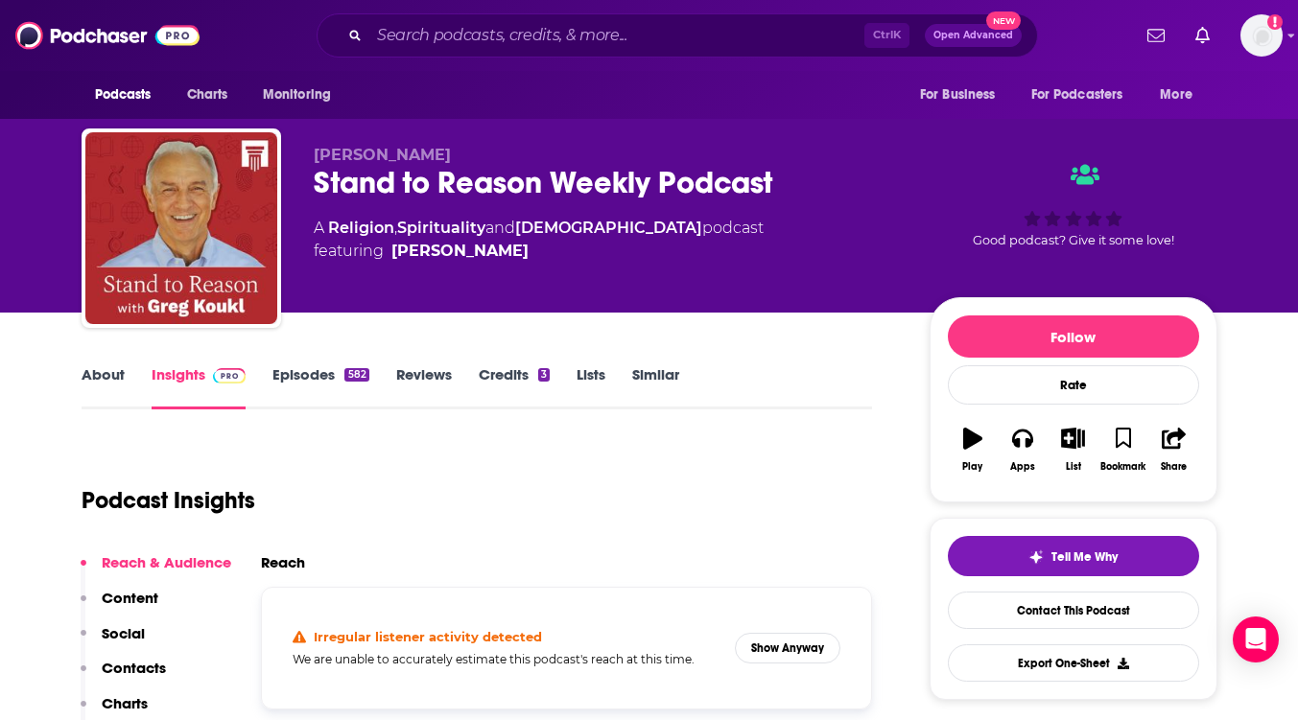
scroll to position [288, 0]
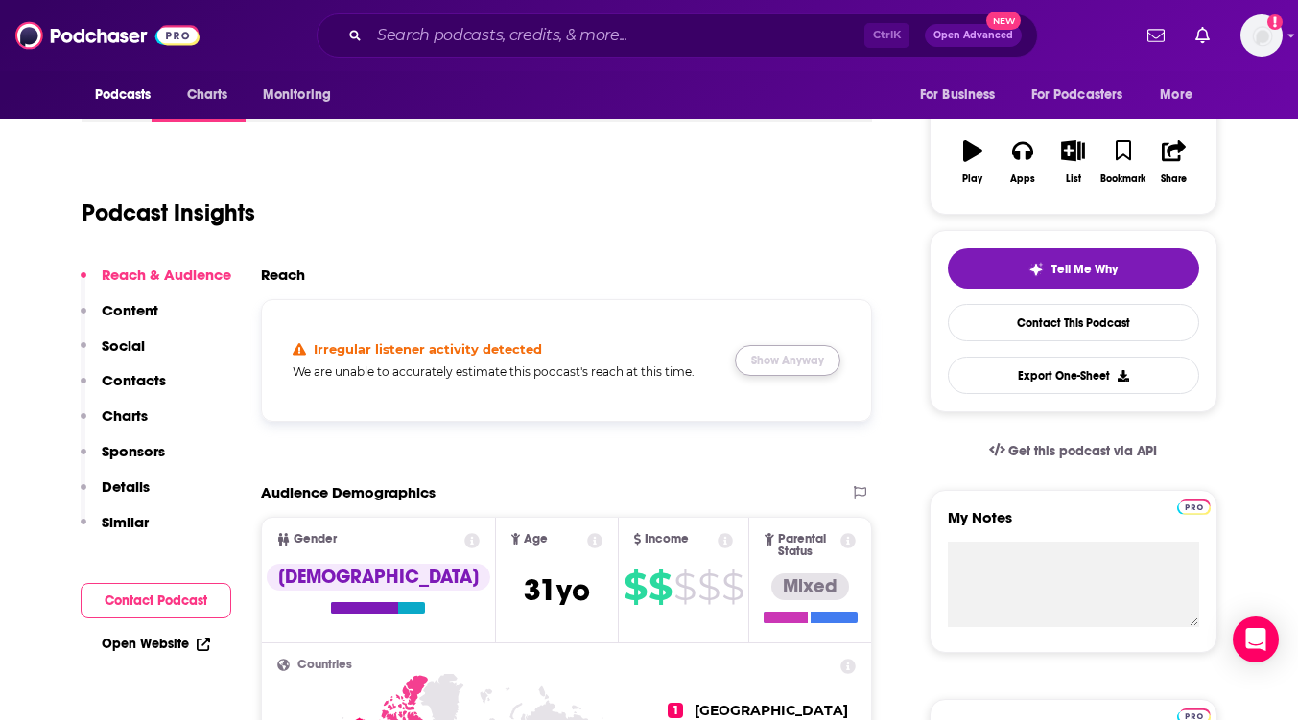
click at [797, 364] on button "Show Anyway" at bounding box center [788, 360] width 106 height 31
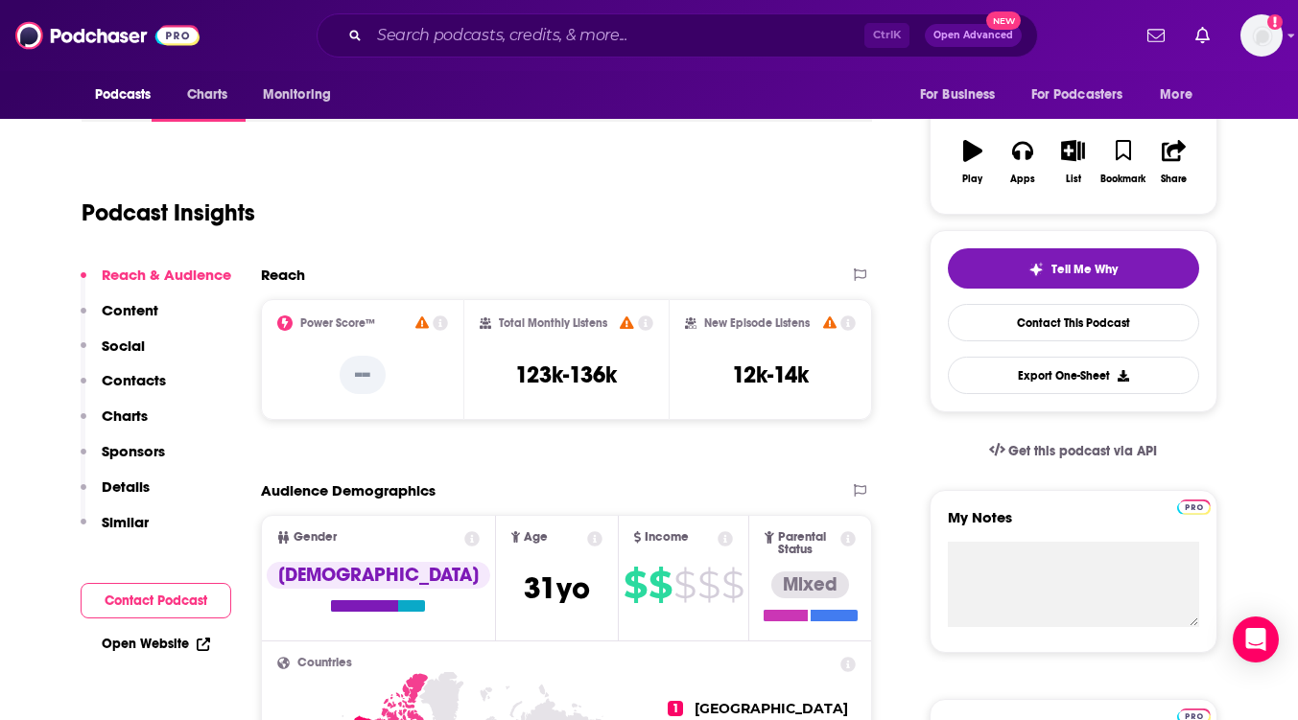
scroll to position [0, 0]
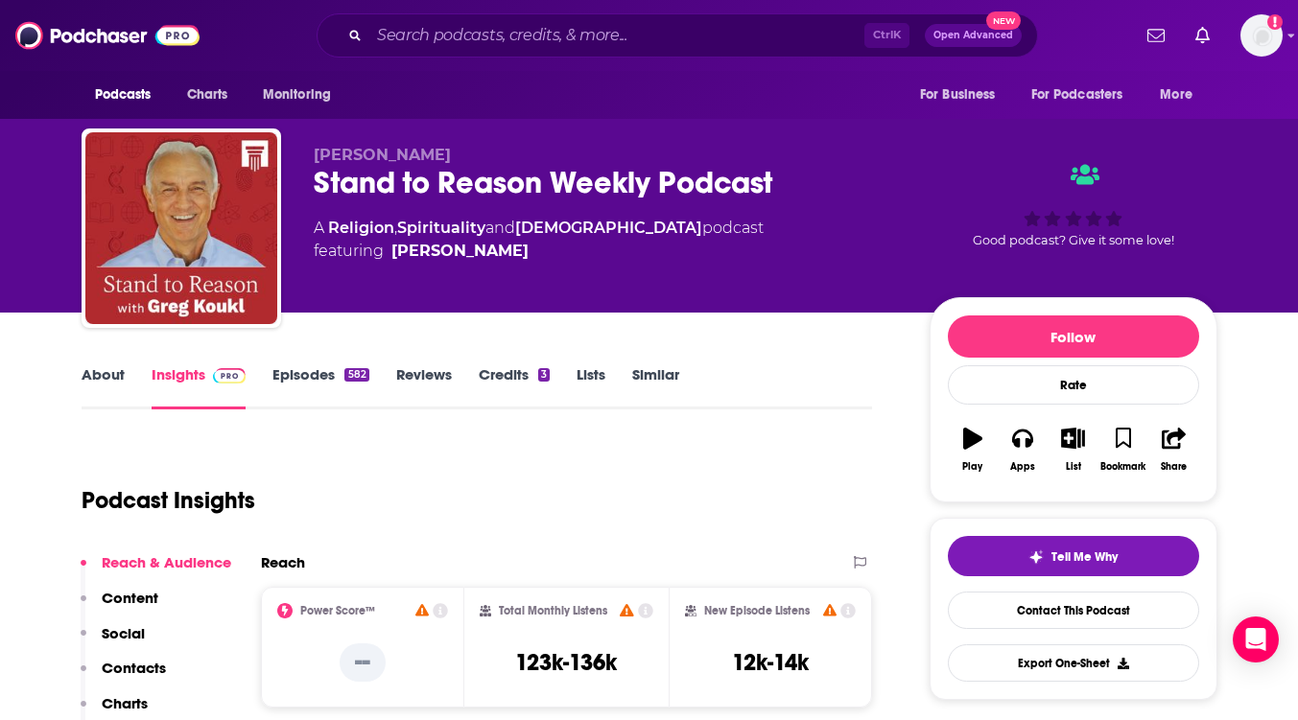
click at [298, 370] on link "Episodes 582" at bounding box center [320, 387] width 96 height 44
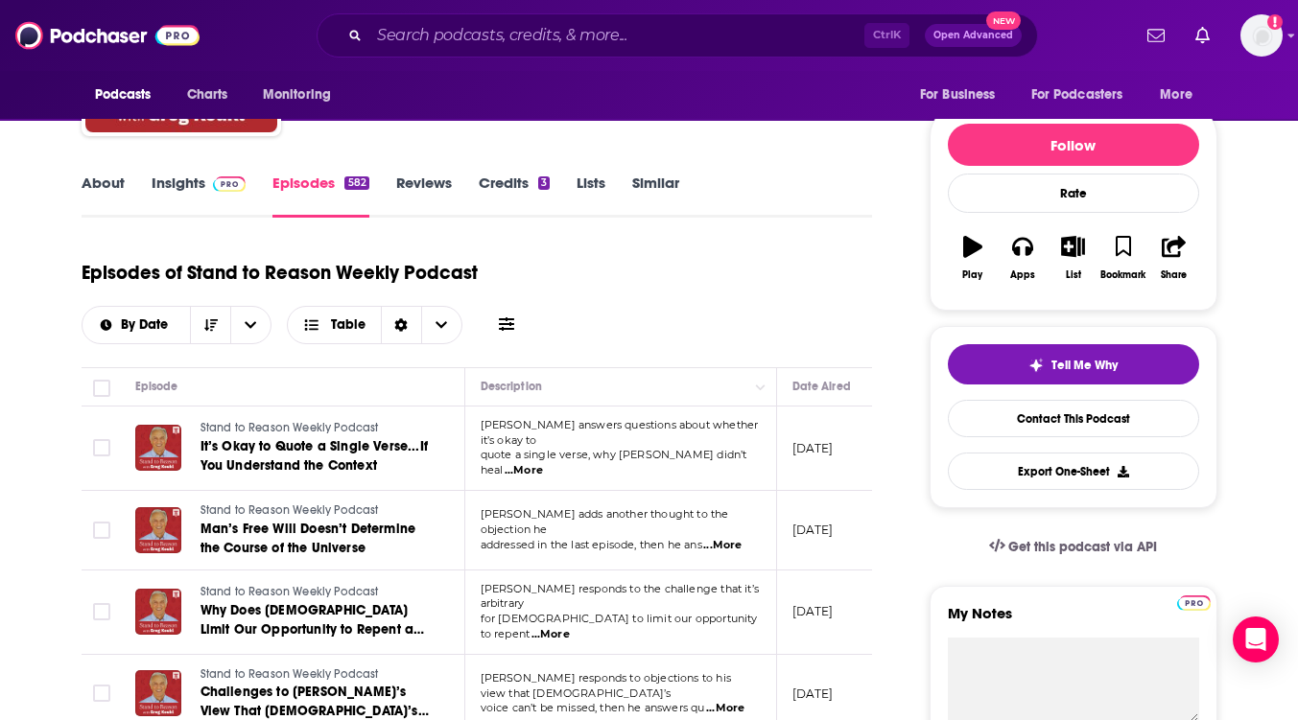
scroll to position [480, 0]
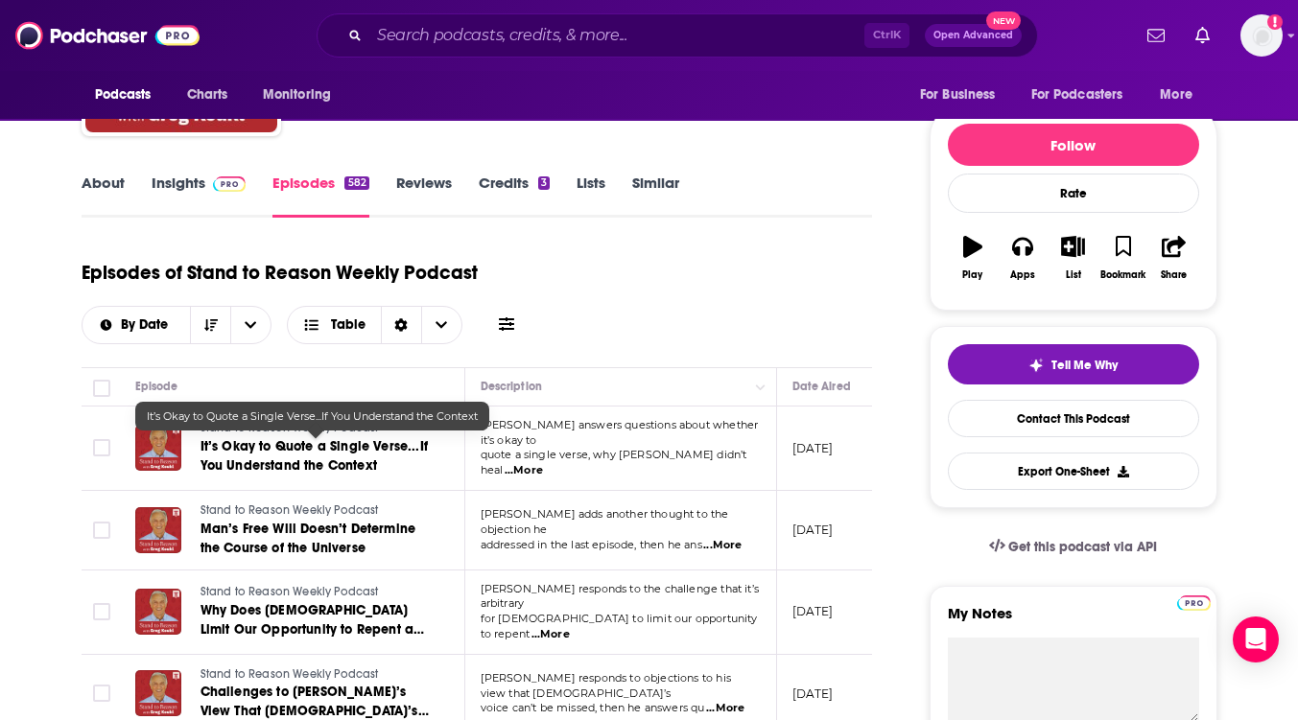
scroll to position [0, 0]
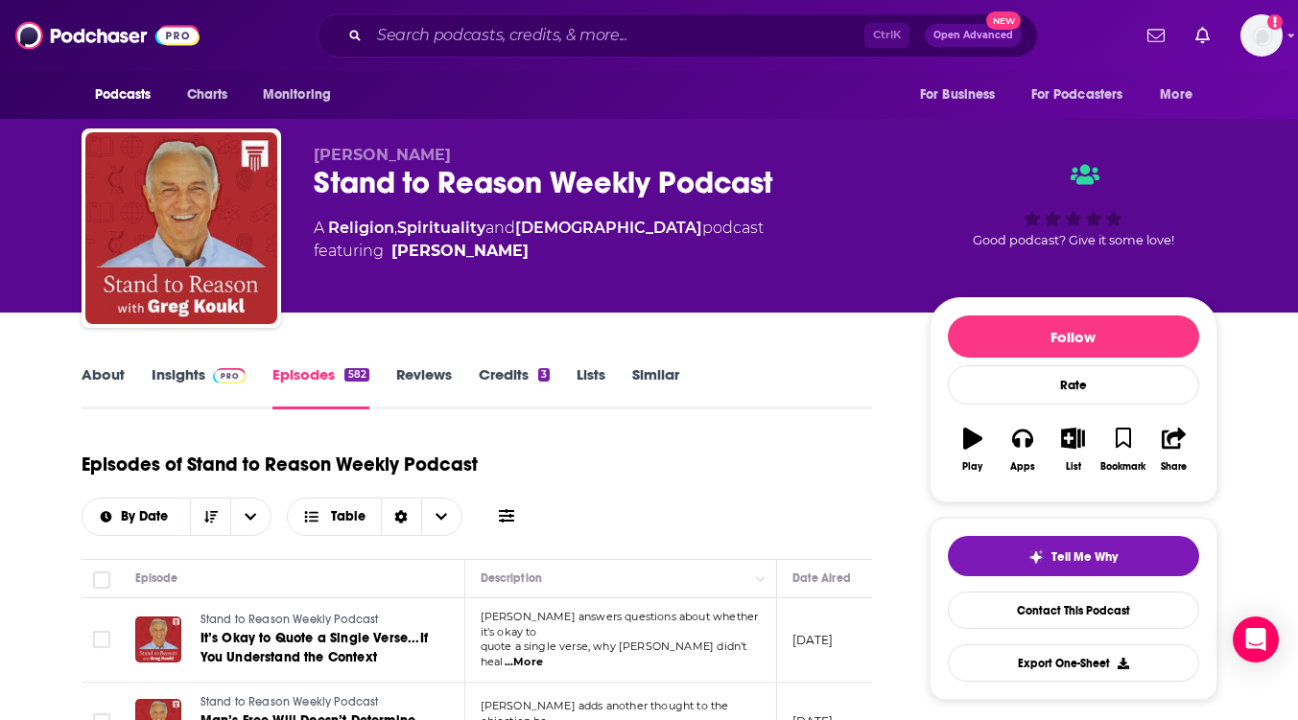
click at [171, 378] on link "Insights" at bounding box center [199, 387] width 95 height 44
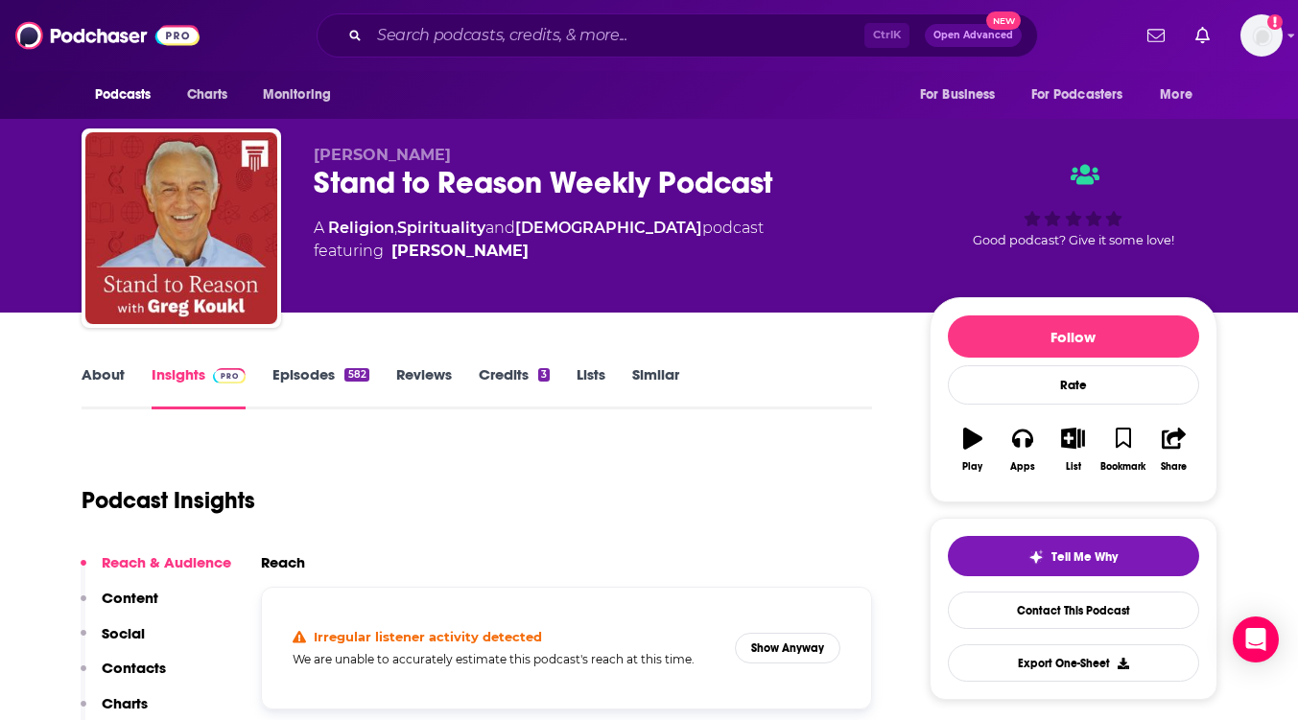
click at [106, 366] on link "About" at bounding box center [103, 387] width 43 height 44
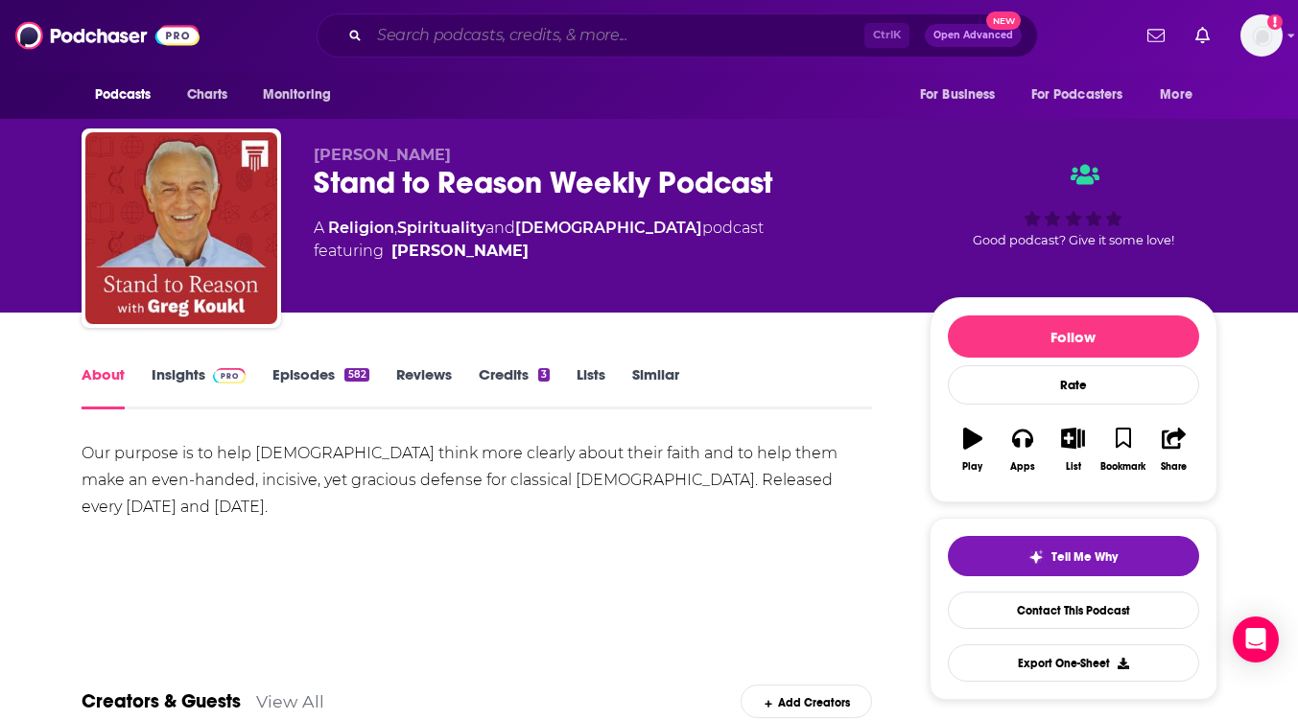
click at [495, 40] on input "Search podcasts, credits, & more..." at bounding box center [616, 35] width 495 height 31
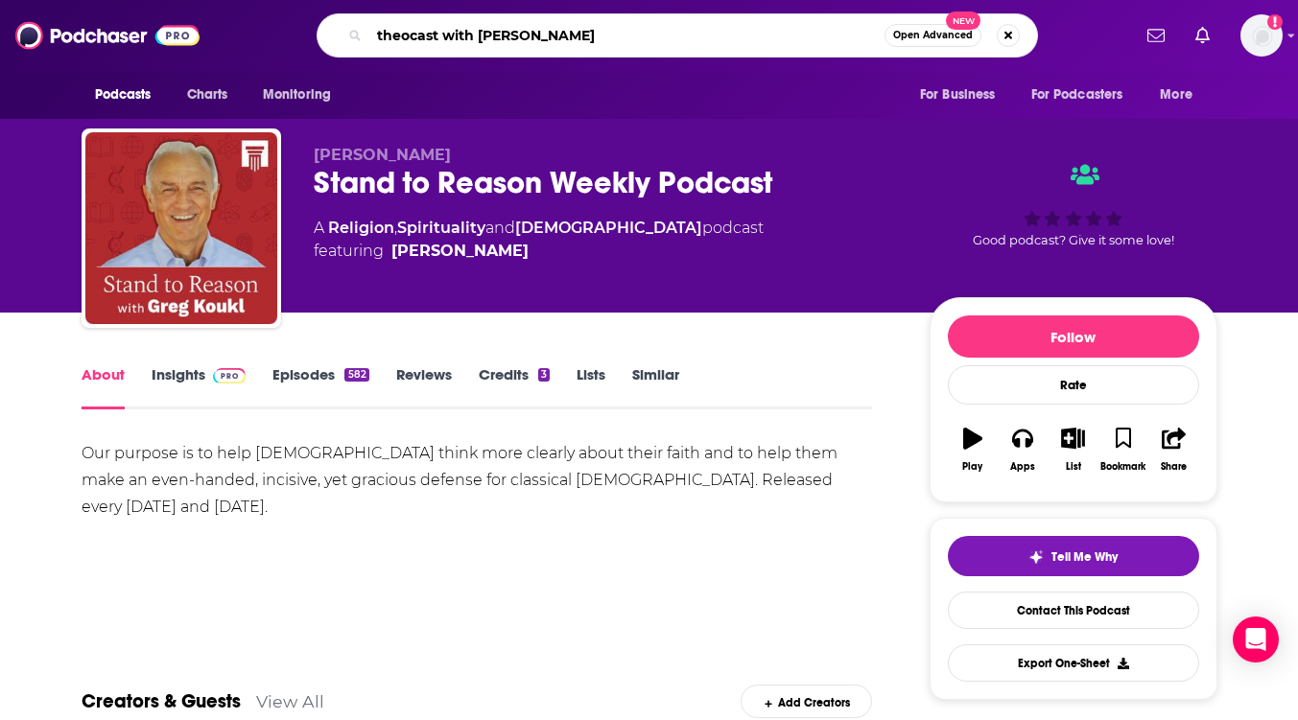
type input "theocast with [PERSON_NAME]"
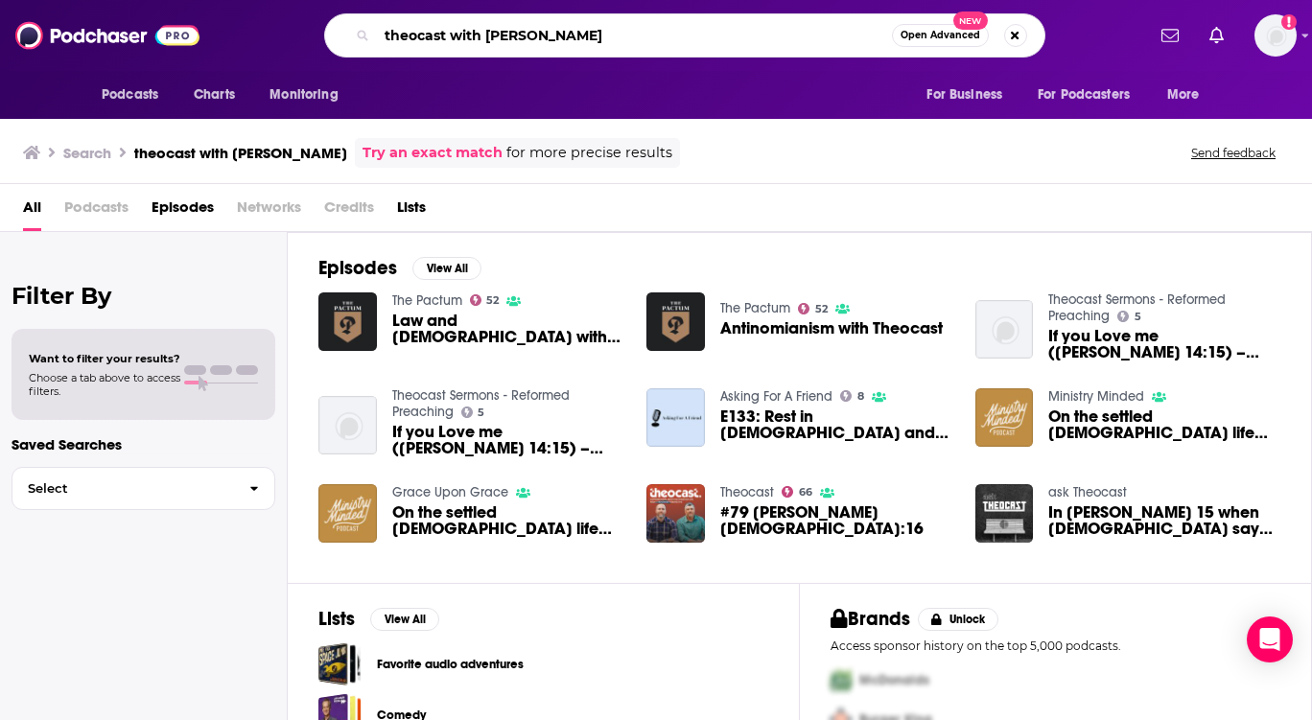
click at [579, 41] on input "theocast with [PERSON_NAME]" at bounding box center [634, 35] width 515 height 31
type input "theocast"
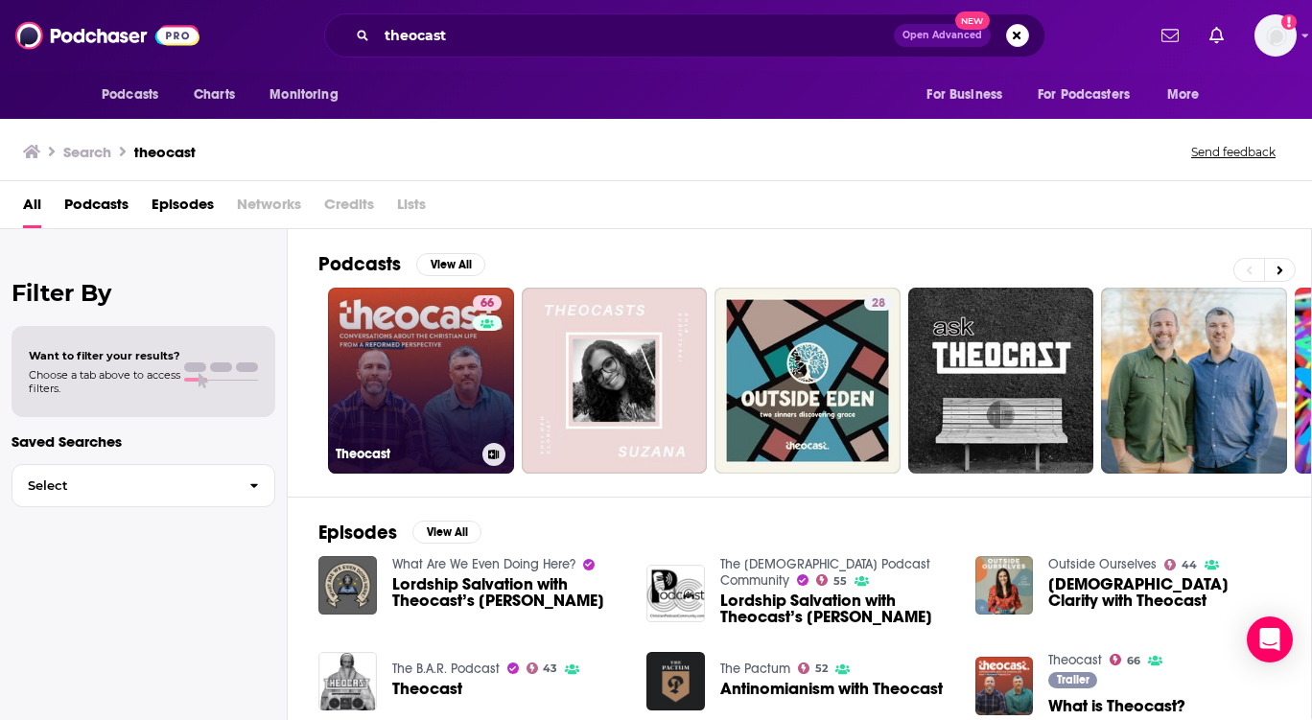
click at [398, 377] on link "66 Theocast" at bounding box center [421, 381] width 186 height 186
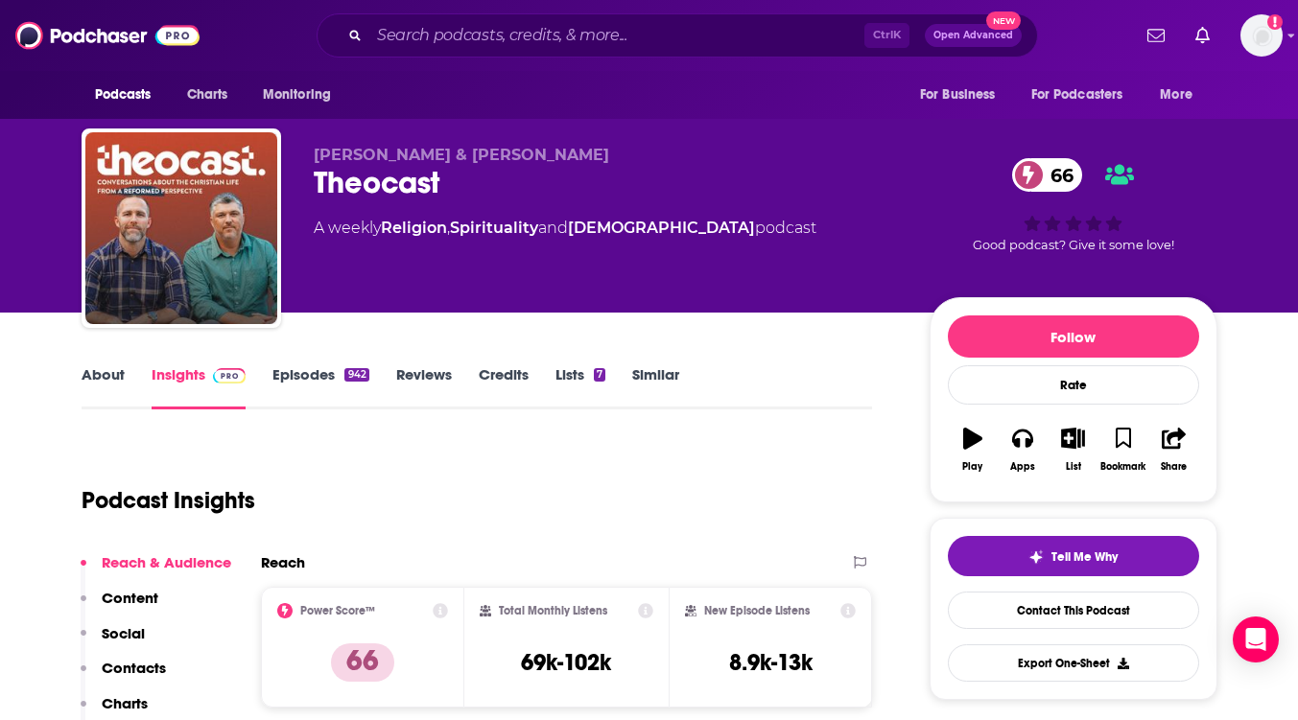
click at [5, 310] on div "[PERSON_NAME] & [PERSON_NAME] Theocast 66 A weekly Religion , Spirituality and …" at bounding box center [649, 156] width 1298 height 313
click at [99, 374] on link "About" at bounding box center [103, 387] width 43 height 44
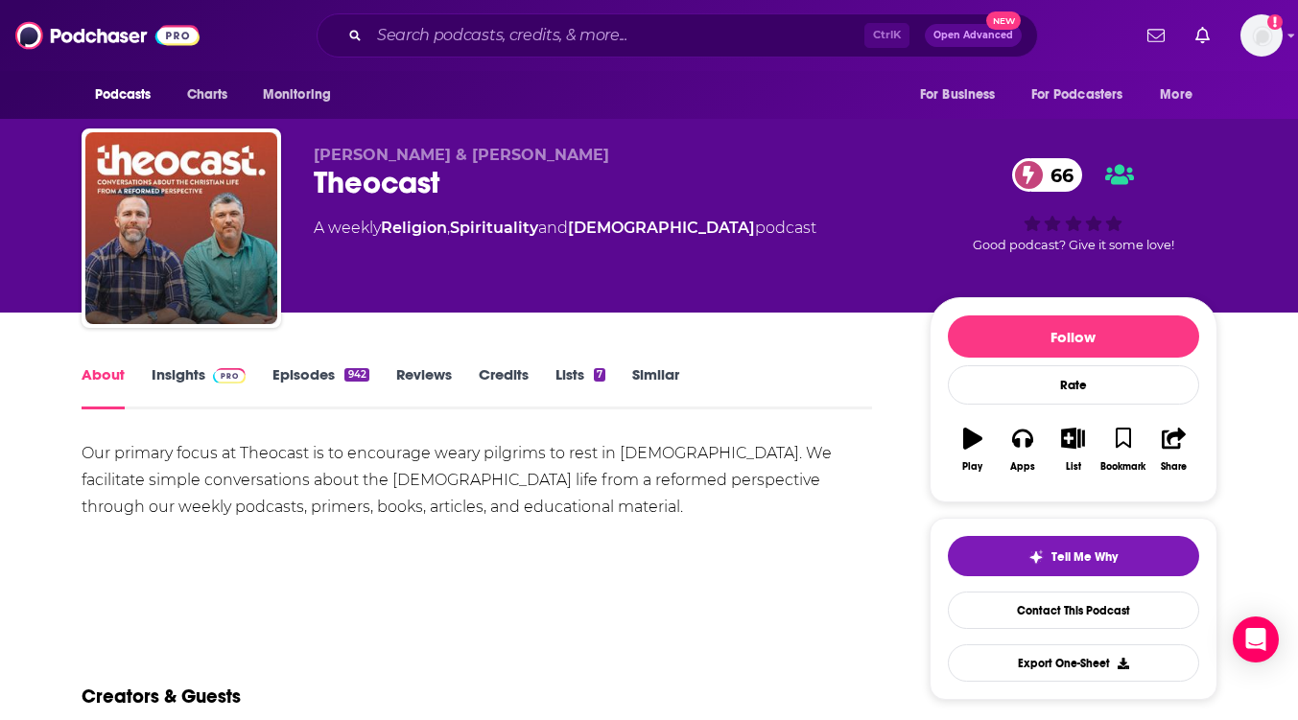
click at [180, 368] on link "Insights" at bounding box center [199, 387] width 95 height 44
